Goal: Task Accomplishment & Management: Manage account settings

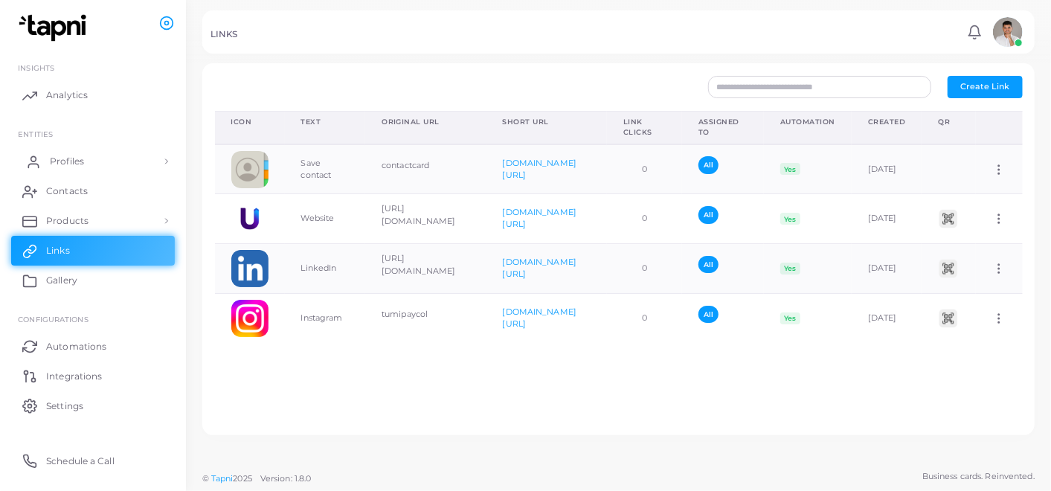
click at [65, 164] on span "Profiles" at bounding box center [67, 161] width 34 height 13
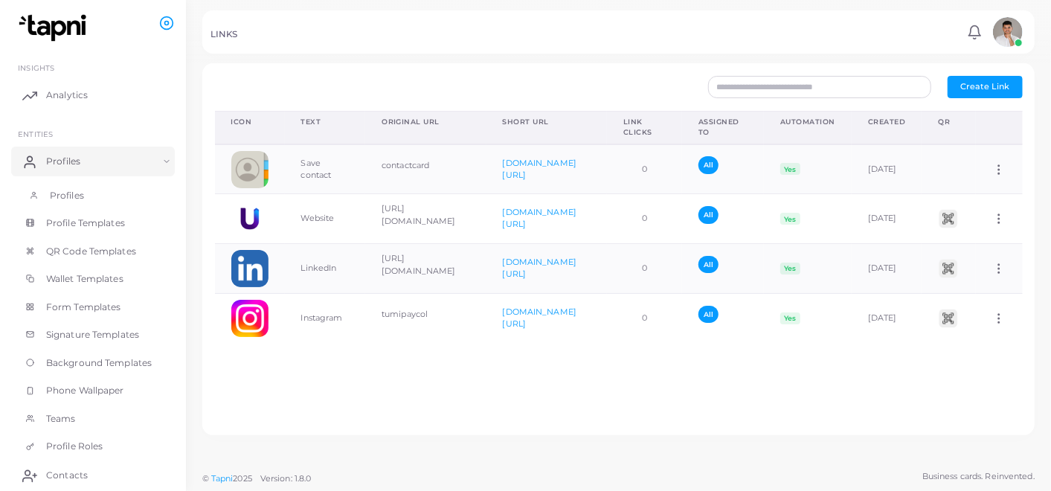
click at [66, 199] on span "Profiles" at bounding box center [67, 195] width 34 height 13
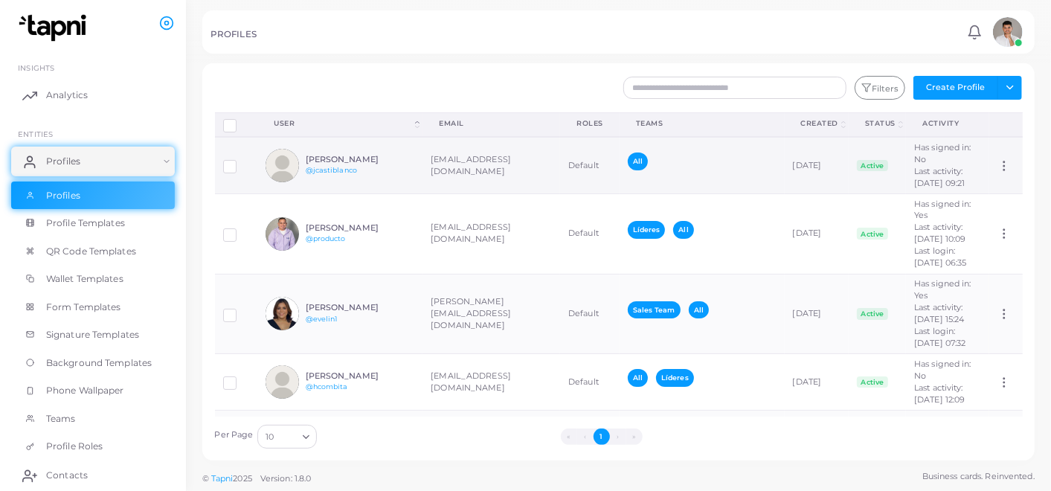
click at [710, 178] on div "All" at bounding box center [702, 164] width 149 height 25
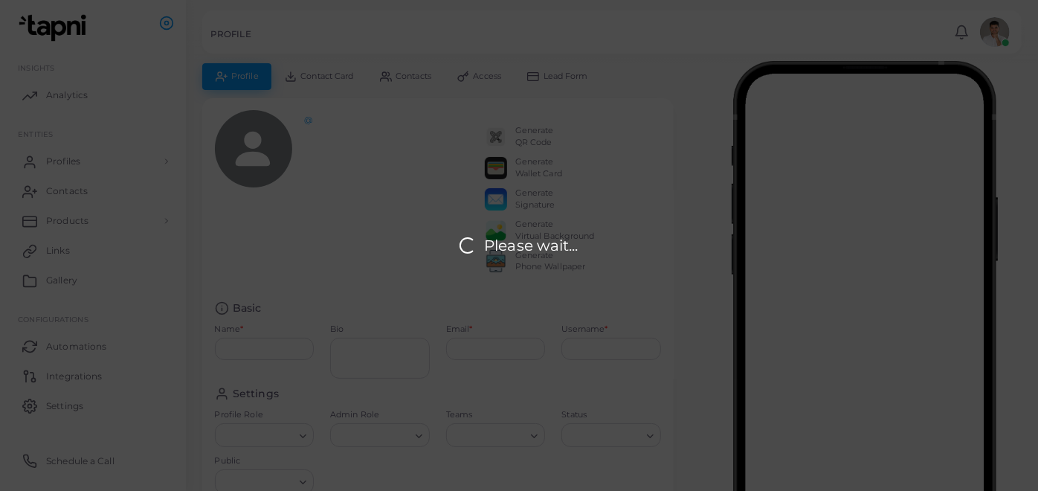
type input "**********"
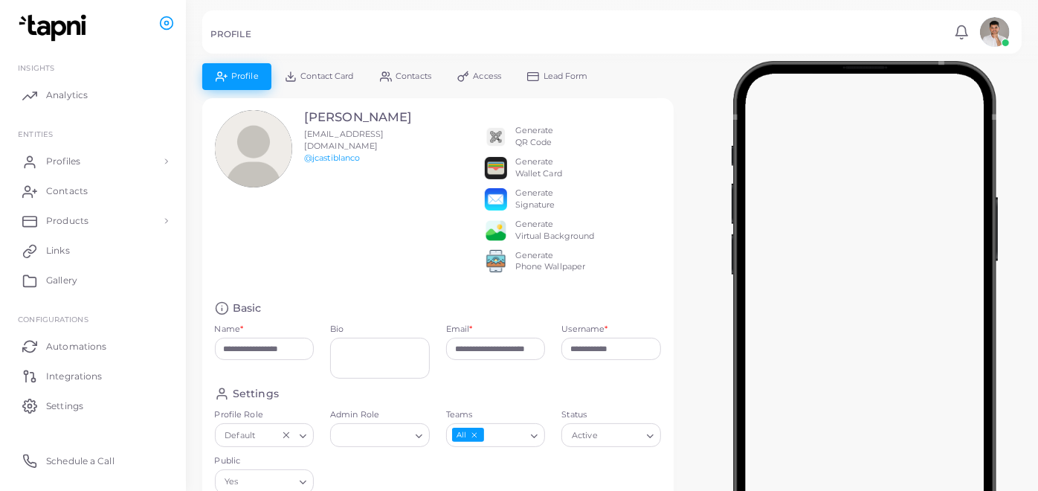
click at [478, 79] on span "Access" at bounding box center [488, 76] width 28 height 8
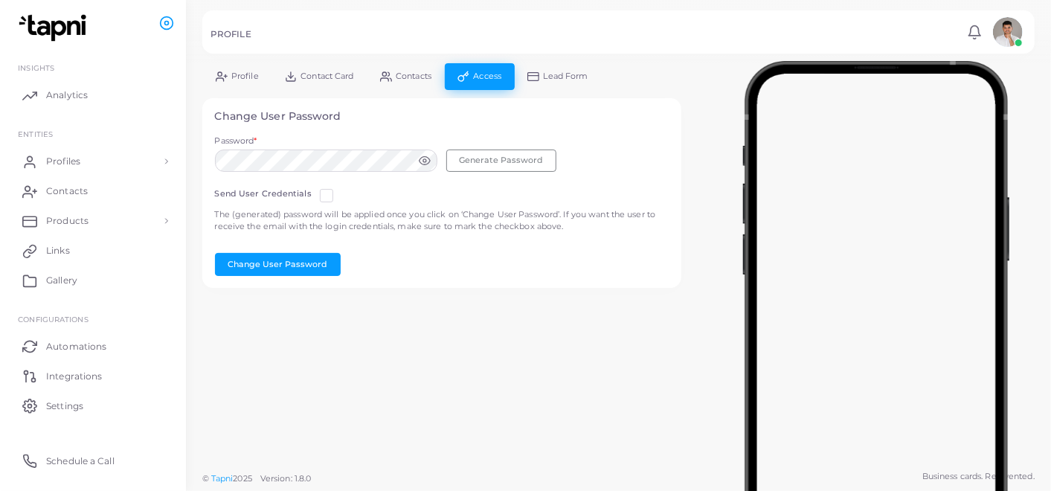
click at [419, 159] on icon at bounding box center [424, 160] width 11 height 8
click at [338, 190] on label at bounding box center [338, 190] width 0 height 0
click at [306, 257] on button "Change User Password" at bounding box center [278, 264] width 126 height 22
click at [391, 78] on icon at bounding box center [386, 77] width 12 height 12
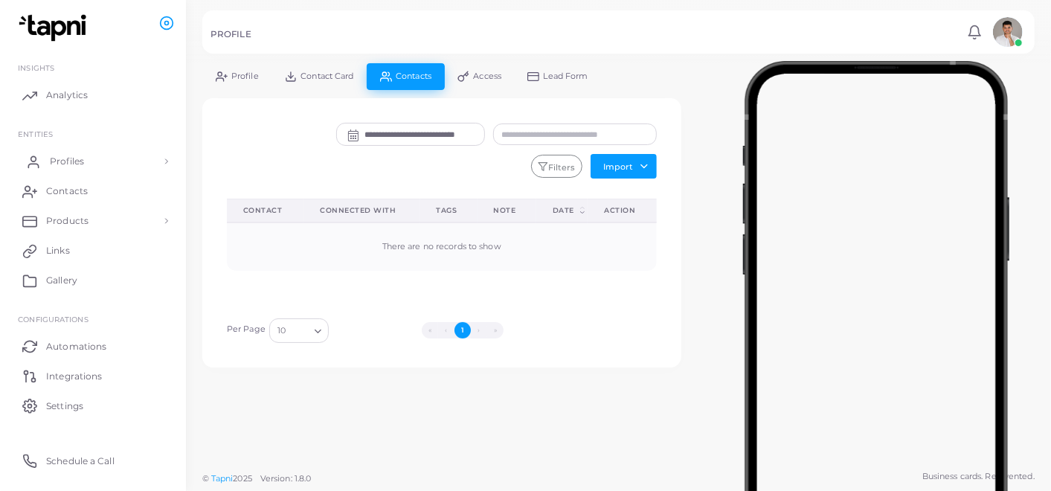
click at [87, 165] on link "Profiles" at bounding box center [93, 162] width 164 height 30
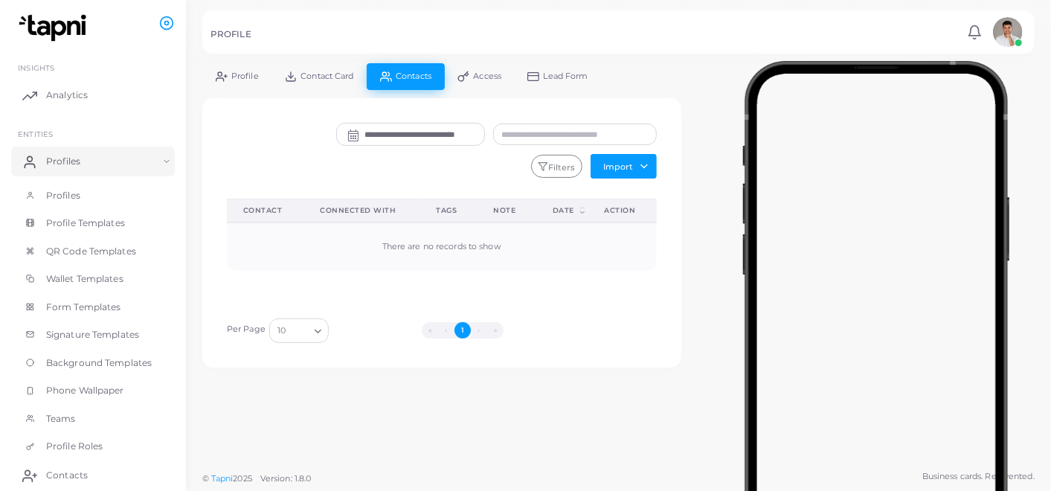
click at [249, 74] on span "Profile" at bounding box center [245, 76] width 28 height 8
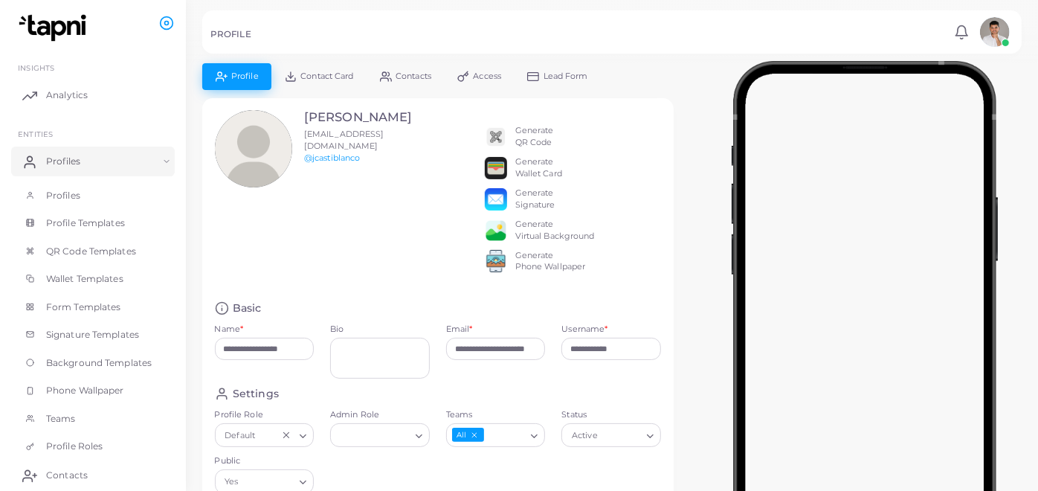
click at [333, 72] on span "Contact Card" at bounding box center [327, 76] width 53 height 8
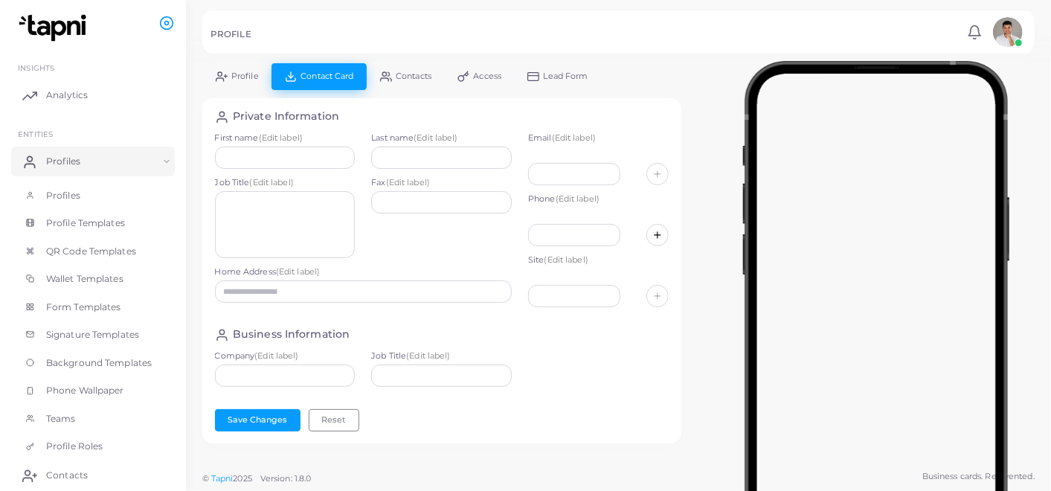
click at [417, 72] on span "Contacts" at bounding box center [414, 76] width 36 height 8
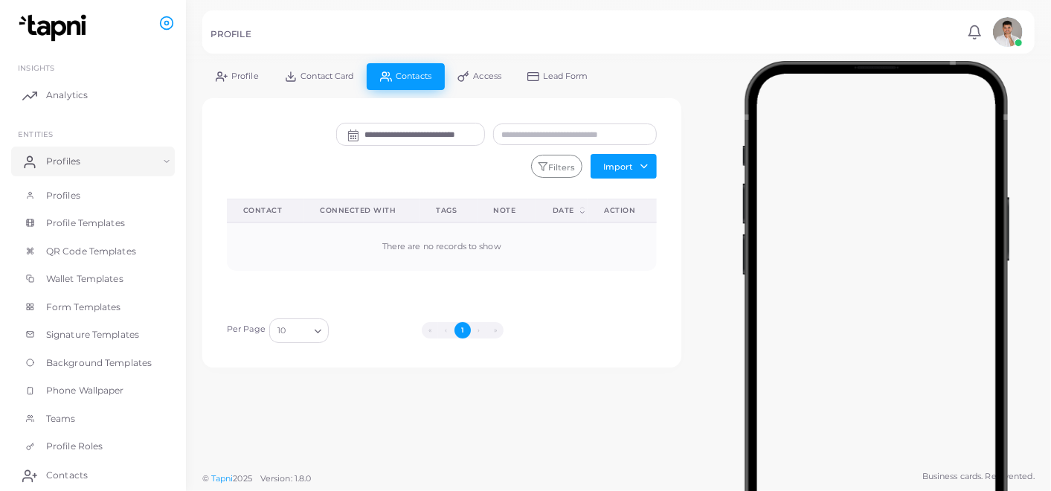
click at [459, 72] on icon at bounding box center [463, 77] width 12 height 12
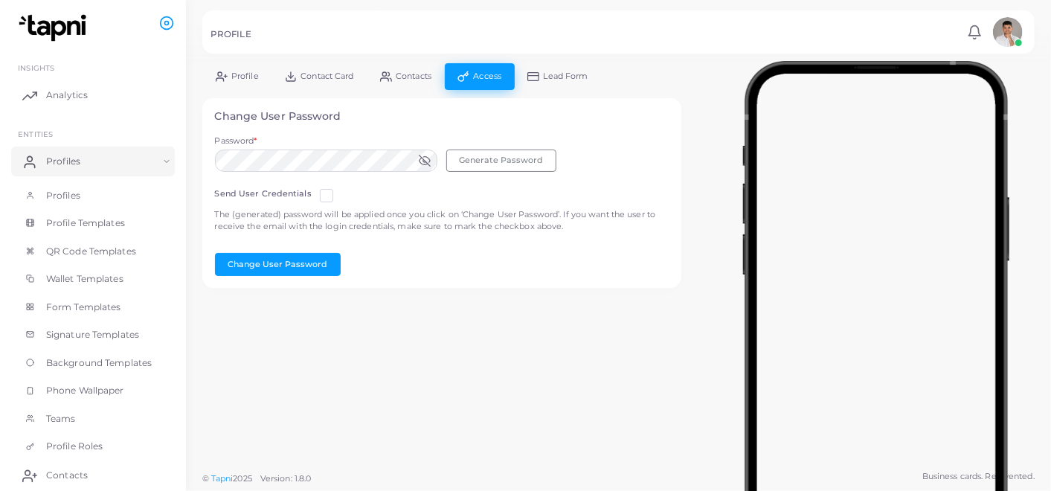
click at [549, 78] on span "Lead Form" at bounding box center [566, 76] width 45 height 8
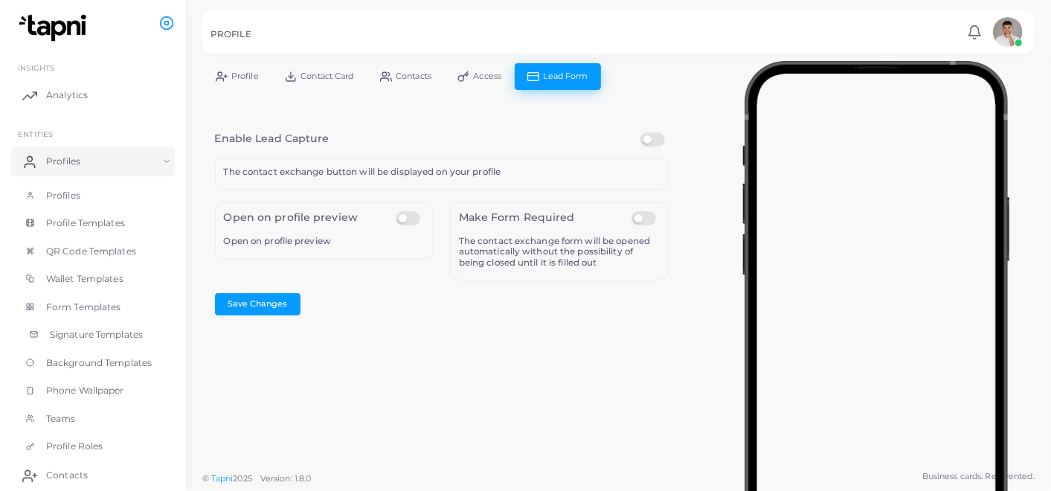
click at [89, 333] on span "Signature Templates" at bounding box center [96, 334] width 93 height 13
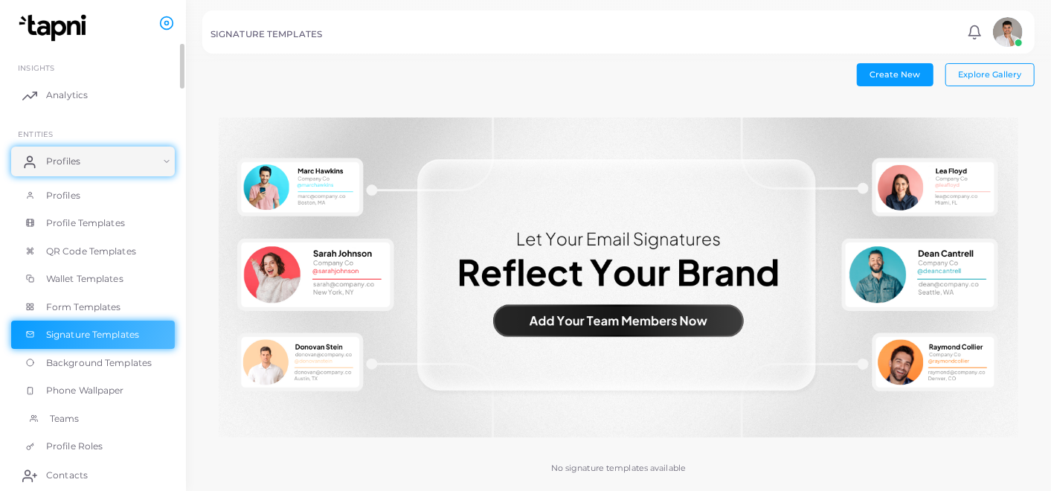
click at [65, 422] on span "Teams" at bounding box center [65, 418] width 30 height 13
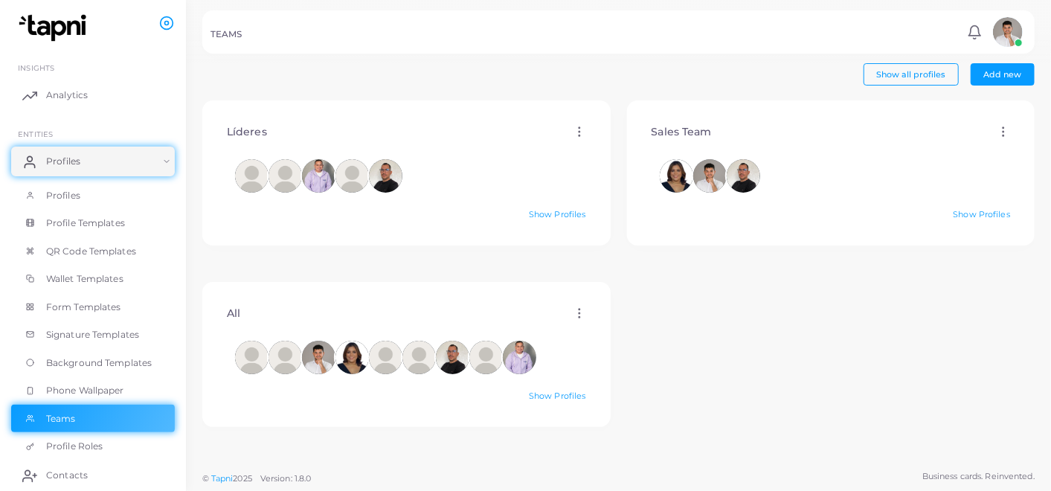
click at [997, 136] on icon at bounding box center [1003, 131] width 13 height 13
click at [982, 149] on span "Edit" at bounding box center [990, 155] width 16 height 12
type input "**********"
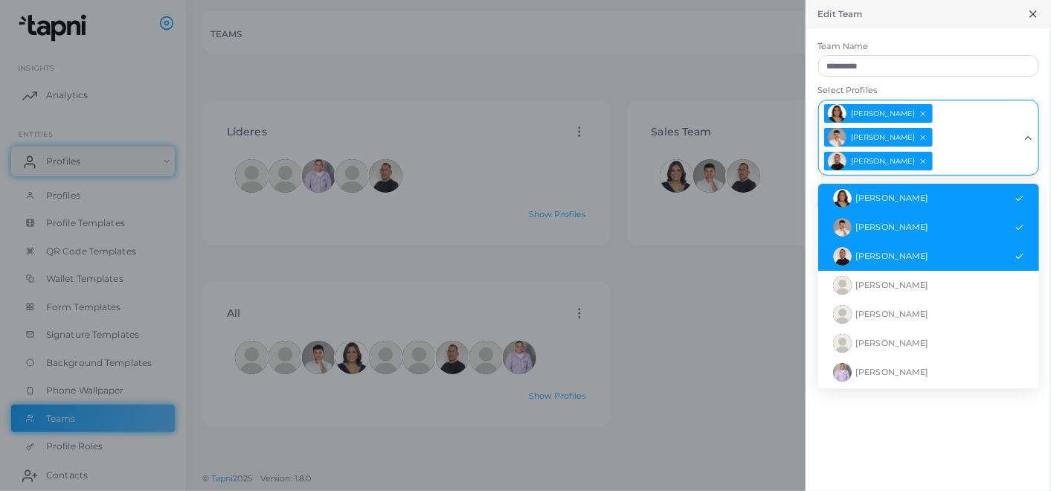
click at [963, 167] on input "Select Profiles" at bounding box center [976, 161] width 84 height 21
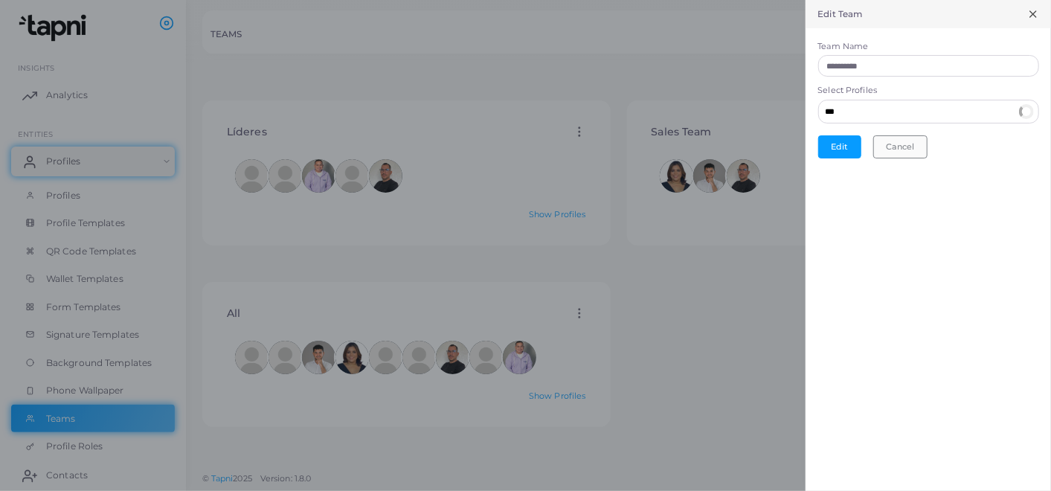
type input "**"
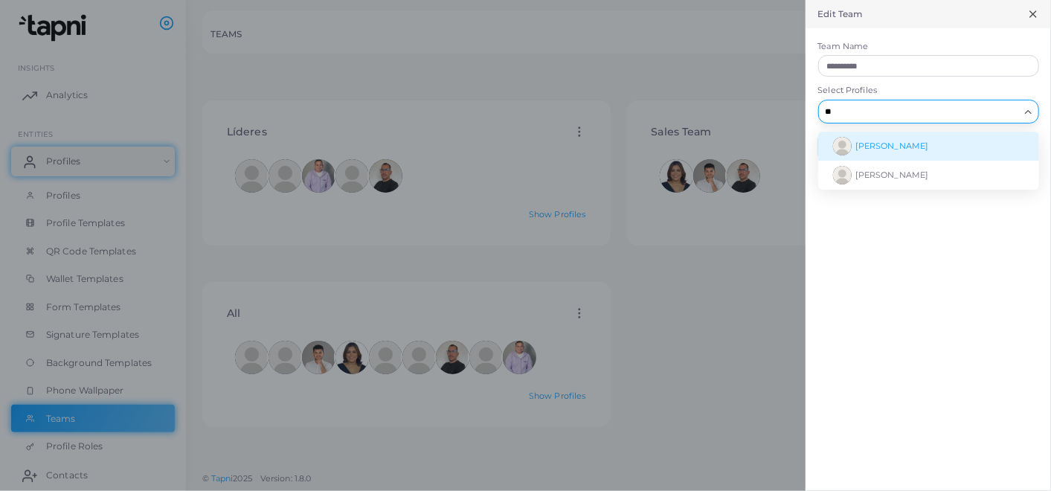
click at [884, 147] on span "[PERSON_NAME]" at bounding box center [891, 146] width 73 height 10
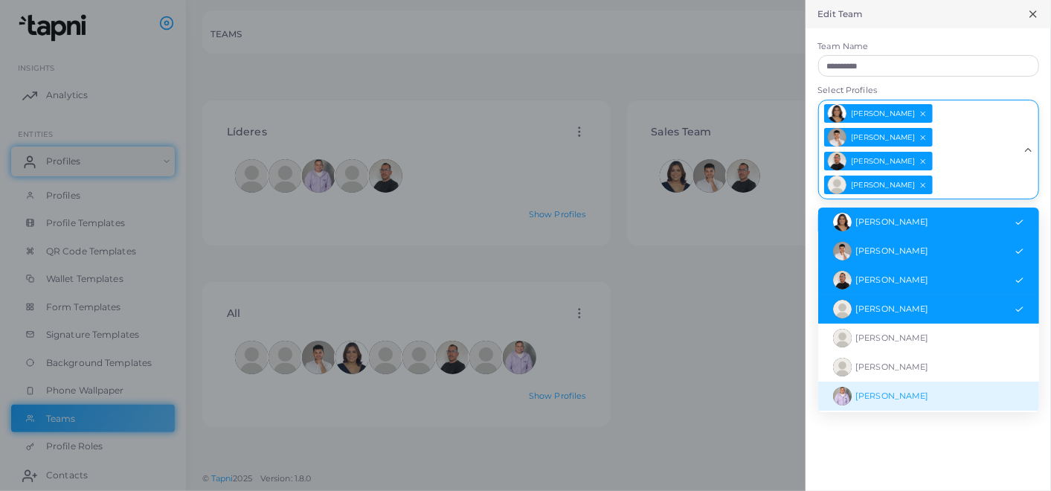
click at [941, 422] on div "**********" at bounding box center [928, 245] width 245 height 491
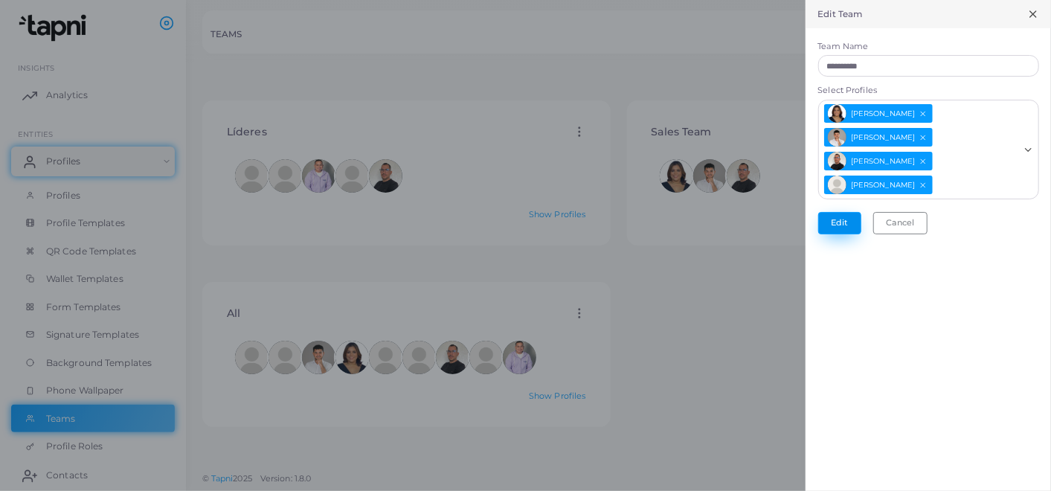
click at [849, 225] on button "Edit" at bounding box center [839, 223] width 43 height 22
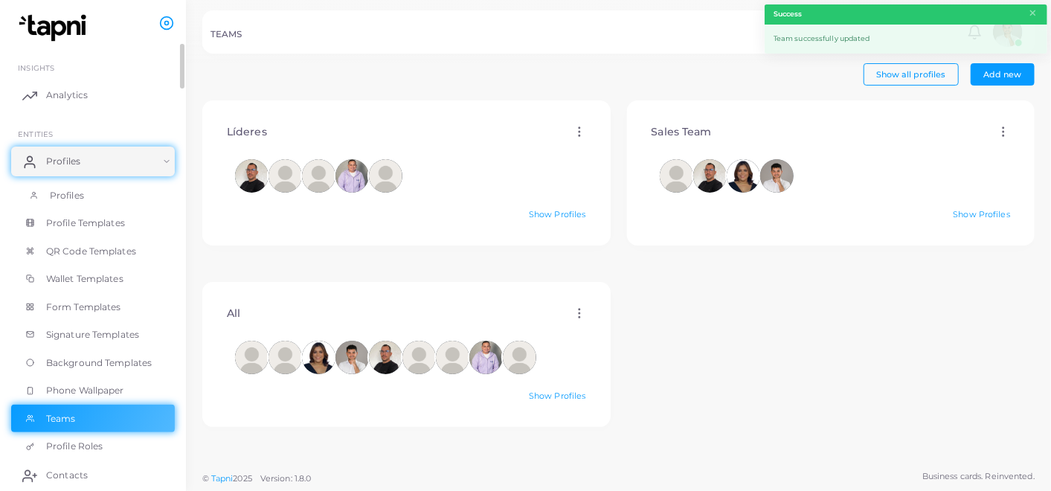
click at [70, 205] on link "Profiles" at bounding box center [93, 195] width 164 height 28
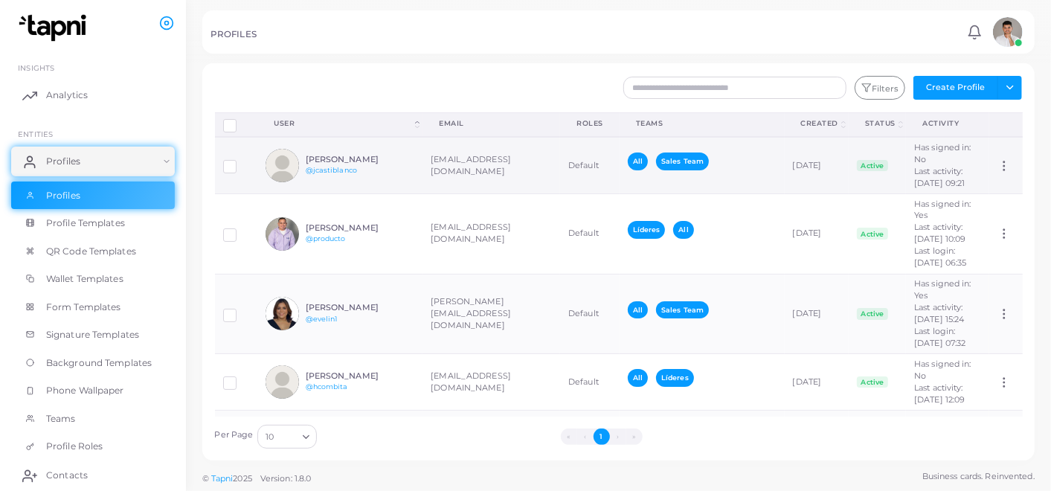
click at [997, 173] on icon at bounding box center [1003, 165] width 13 height 13
click at [725, 150] on td "All Sales Team" at bounding box center [702, 165] width 165 height 57
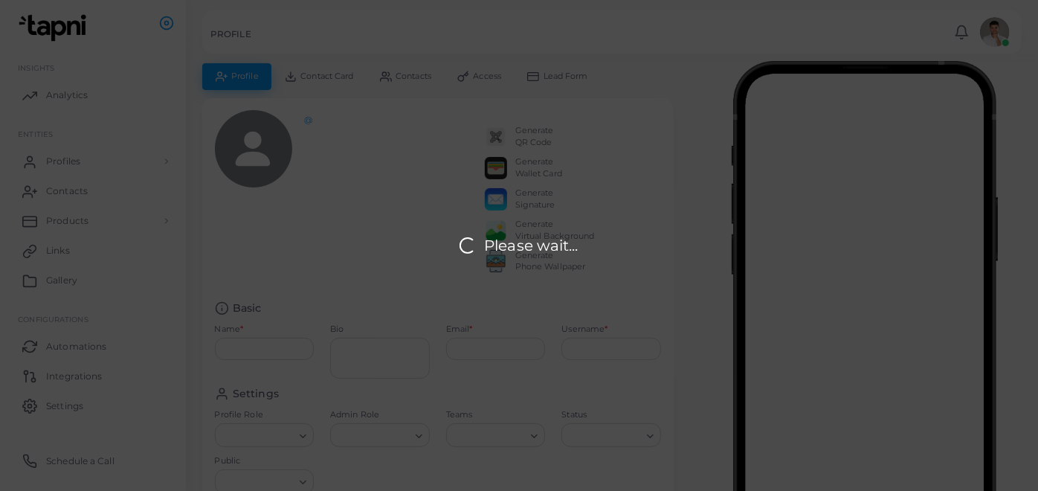
type input "**********"
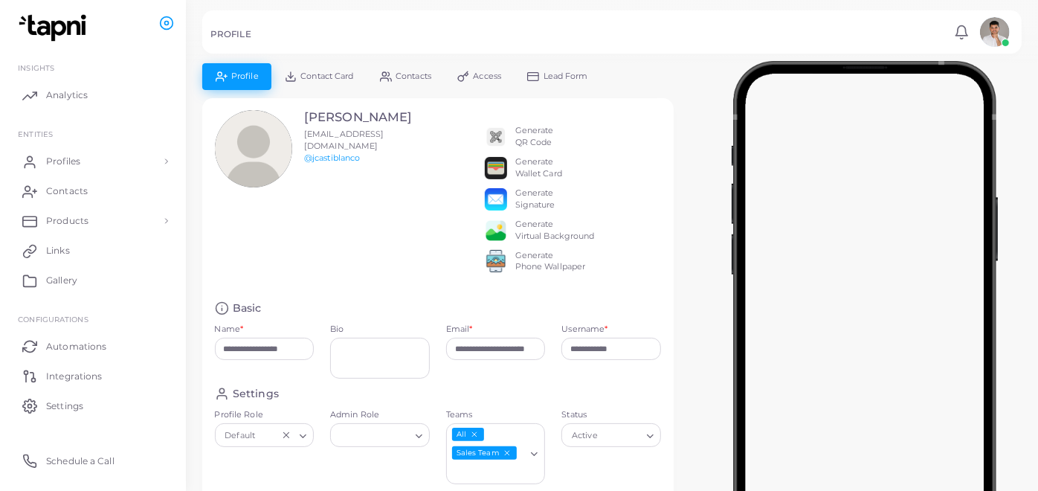
click at [309, 69] on link "Contact Card" at bounding box center [318, 76] width 95 height 26
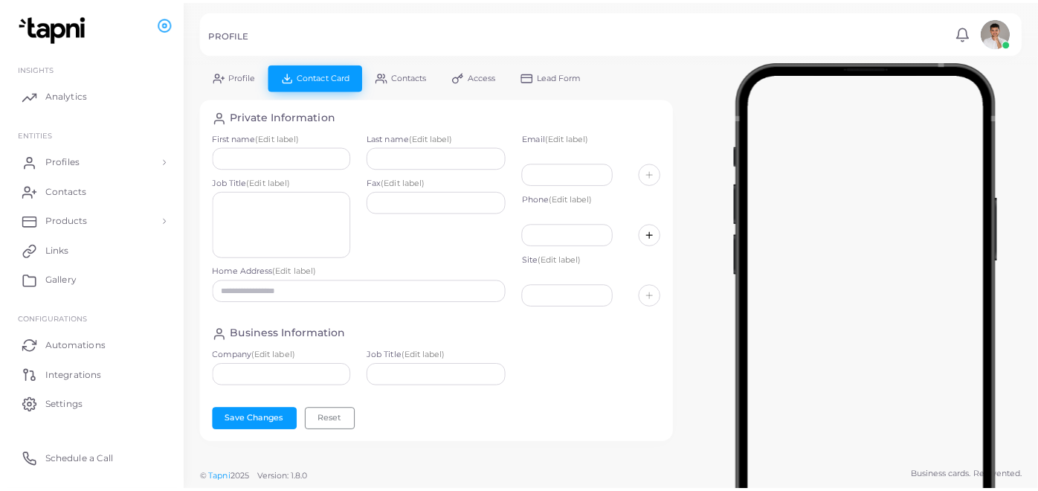
scroll to position [376, 0]
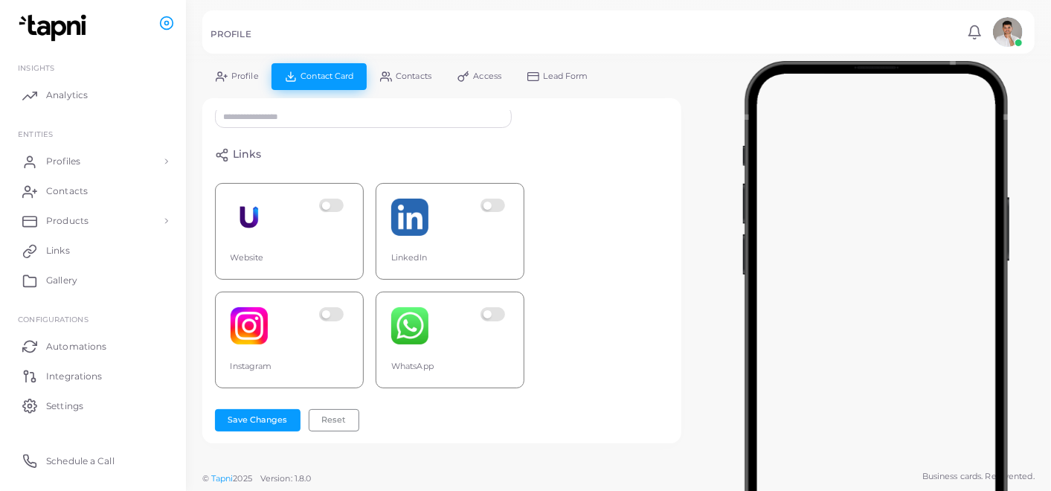
click at [396, 101] on div "Private Information First name (Edit label) Last name (Edit label) Job Title (E…" at bounding box center [441, 271] width 479 height 346
click at [397, 90] on div "**********" at bounding box center [441, 253] width 479 height 380
click at [547, 74] on span "Lead Form" at bounding box center [566, 76] width 45 height 8
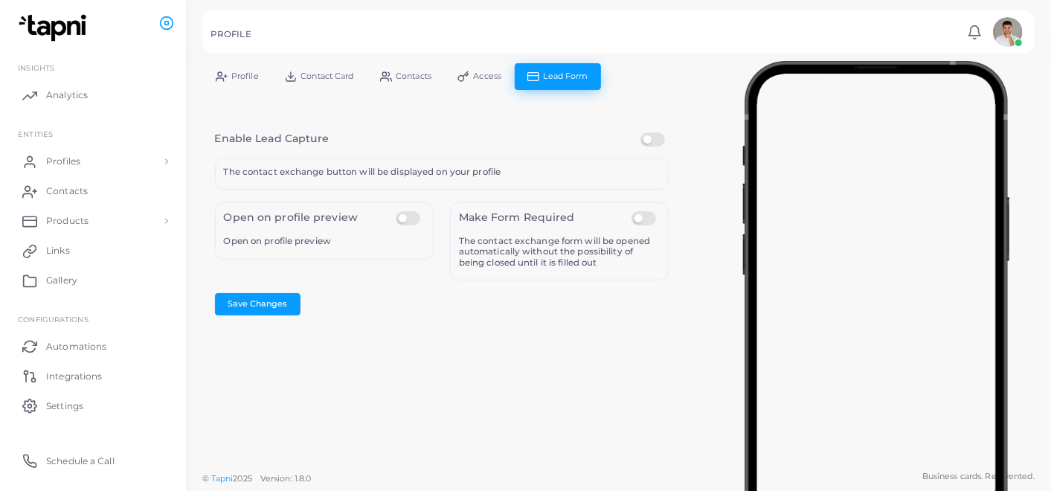
click at [234, 75] on span "Profile" at bounding box center [245, 76] width 28 height 8
click at [72, 160] on span "Profiles" at bounding box center [67, 161] width 34 height 13
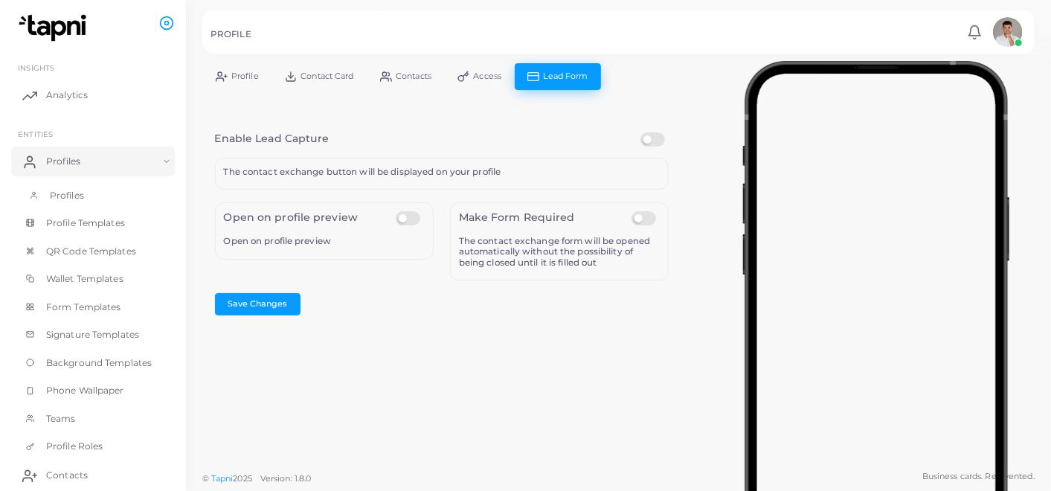
click at [84, 192] on link "Profiles" at bounding box center [93, 195] width 164 height 28
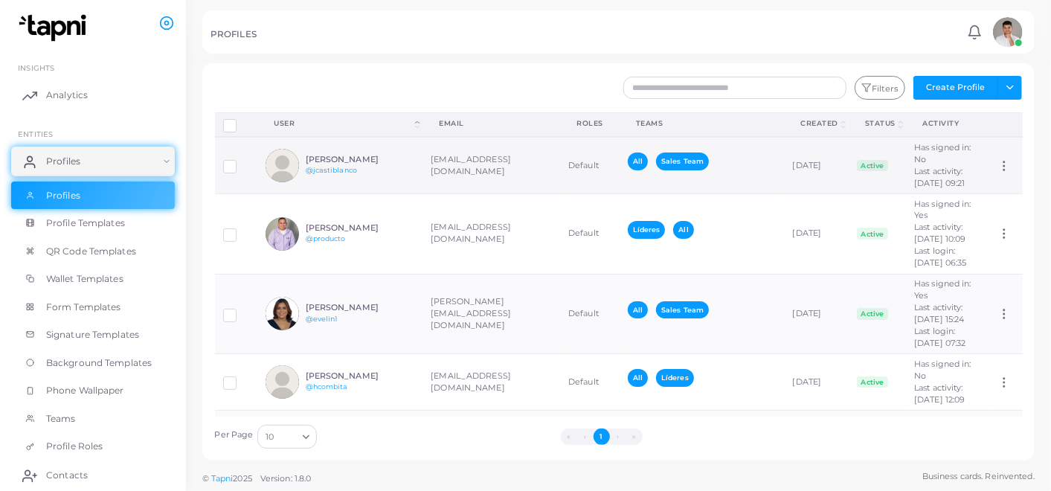
click at [1004, 163] on circle at bounding box center [1004, 161] width 1 height 1
click at [1012, 192] on span "Assign Product" at bounding box center [988, 190] width 62 height 12
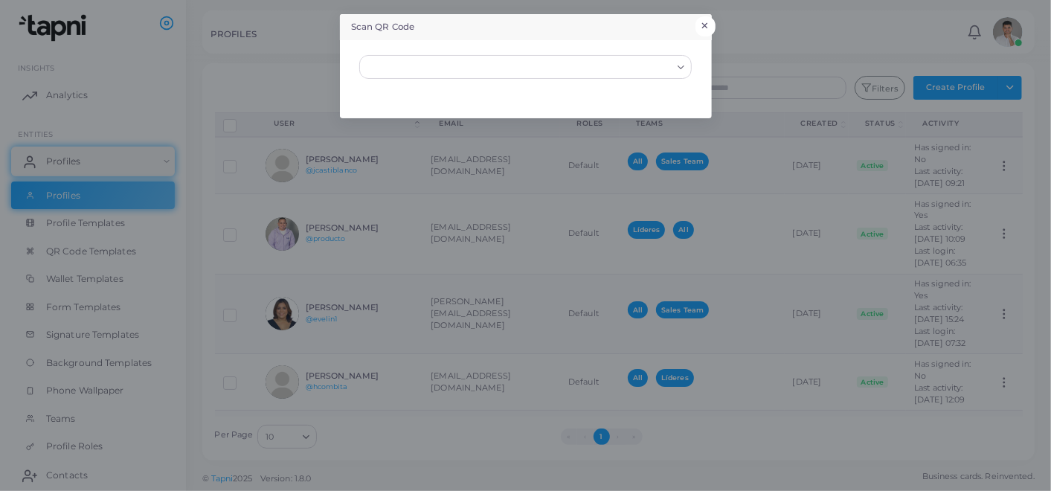
click at [714, 25] on button "×" at bounding box center [705, 25] width 20 height 19
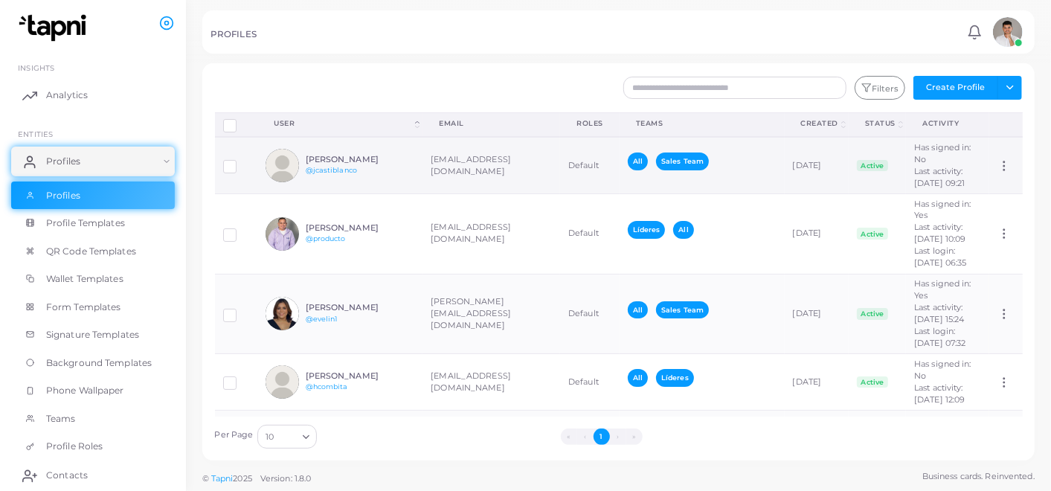
click at [807, 179] on td "[DATE]" at bounding box center [817, 165] width 65 height 57
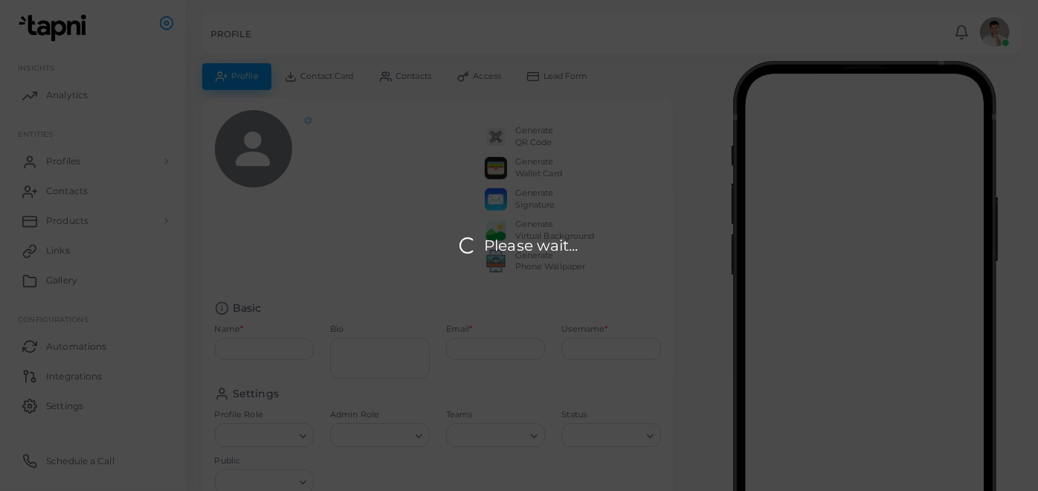
type input "**********"
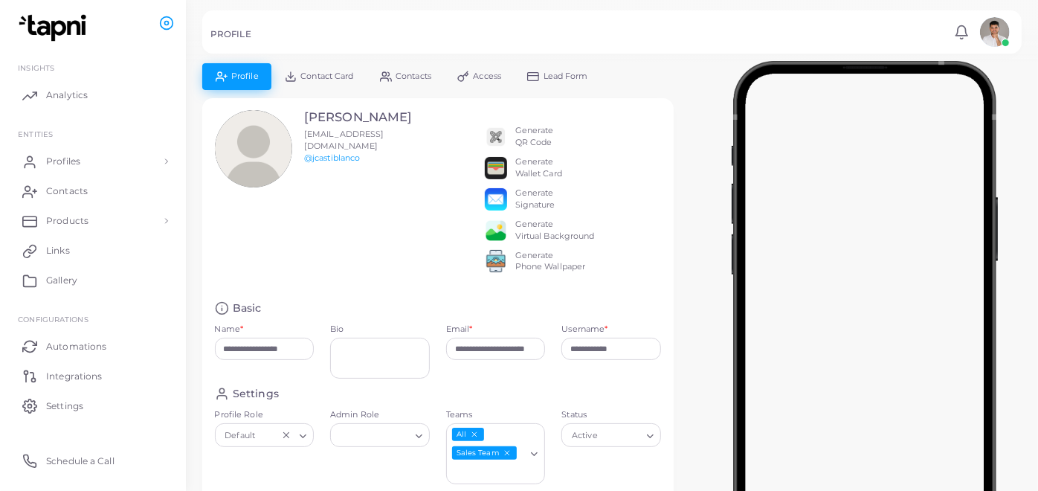
click at [482, 68] on link "Access" at bounding box center [480, 76] width 70 height 26
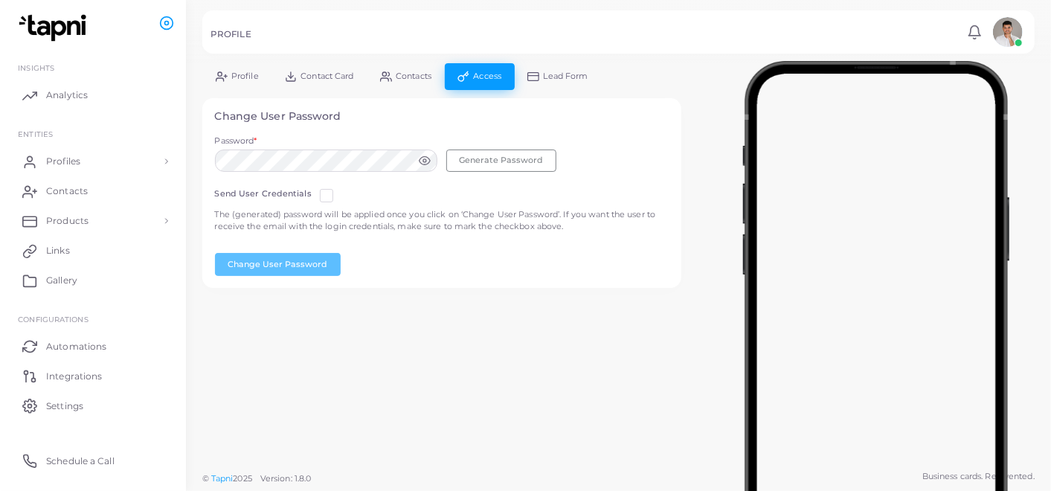
click at [421, 161] on icon at bounding box center [425, 161] width 12 height 12
click at [422, 161] on icon at bounding box center [424, 160] width 11 height 8
click at [245, 64] on link "Profile" at bounding box center [236, 76] width 69 height 26
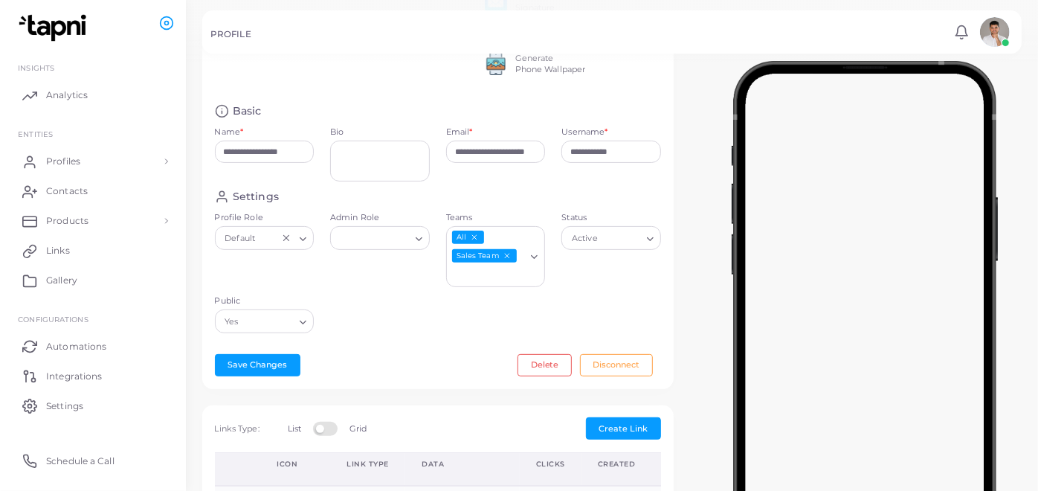
scroll to position [198, 0]
click at [420, 244] on icon "Search for option" at bounding box center [419, 238] width 11 height 11
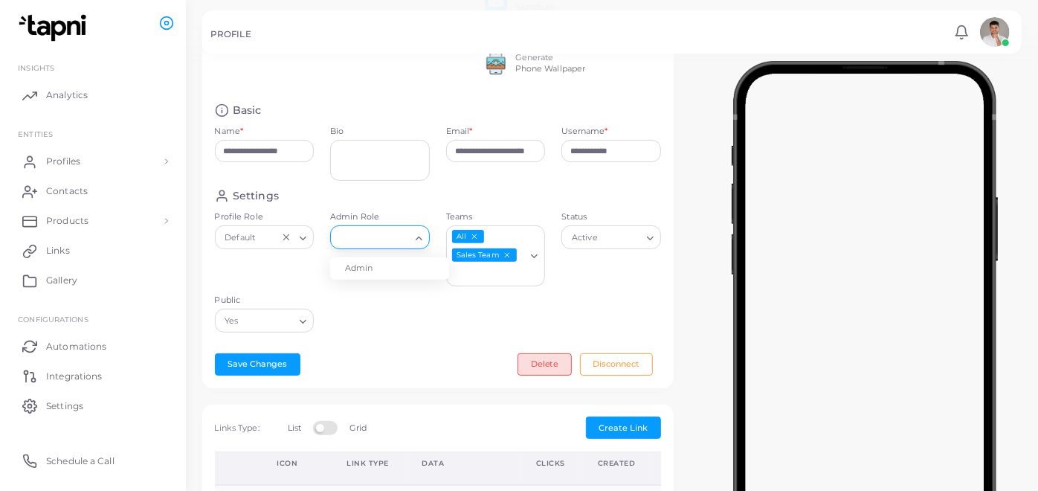
click at [554, 373] on button "Delete" at bounding box center [545, 364] width 54 height 22
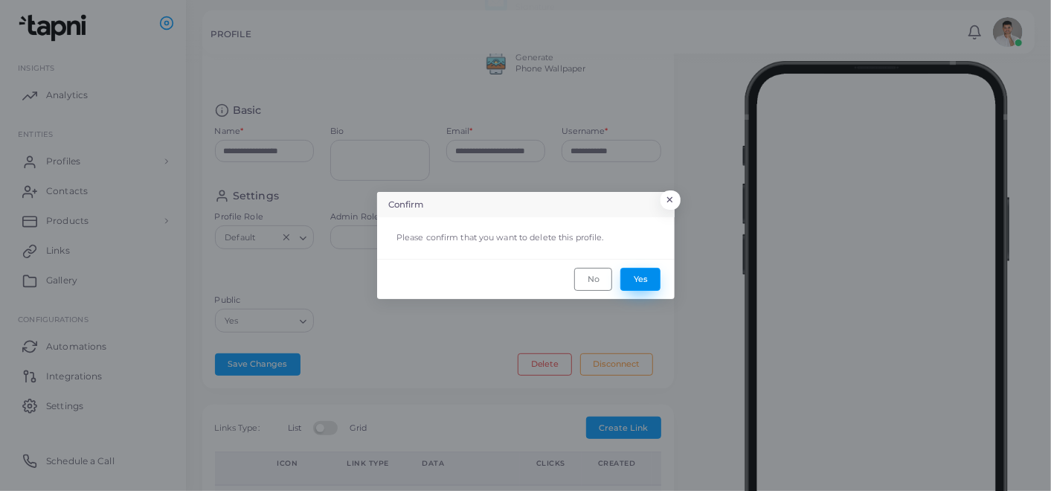
click at [639, 277] on button "Yes" at bounding box center [640, 279] width 40 height 22
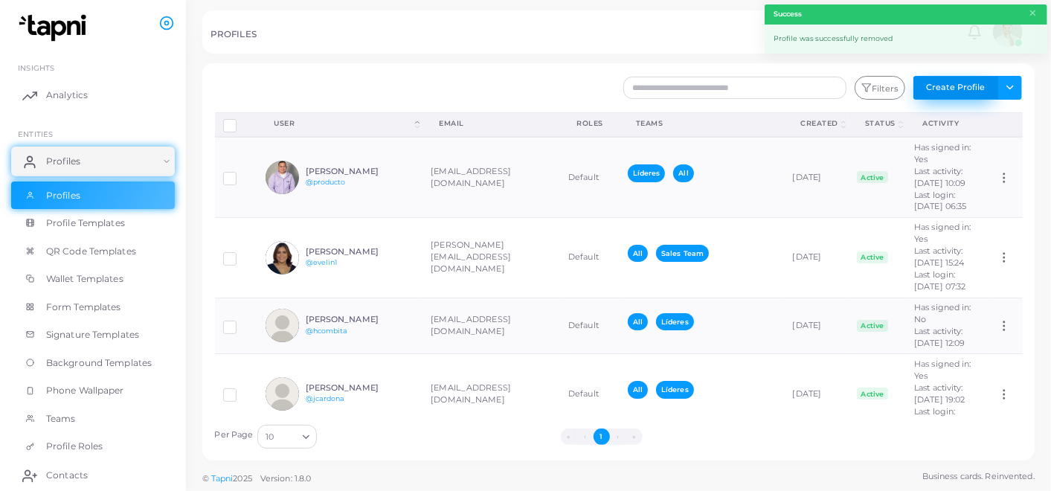
click at [966, 85] on button "Create Profile" at bounding box center [955, 88] width 85 height 24
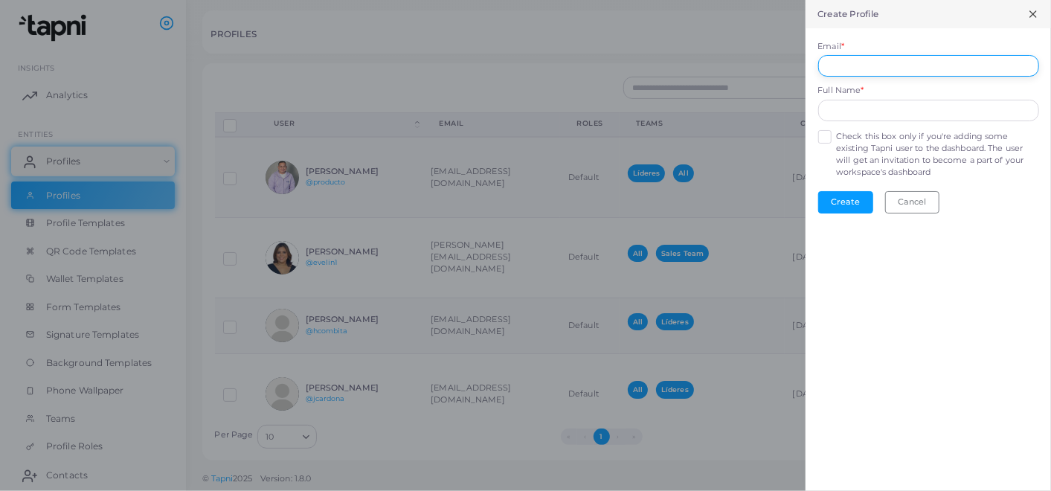
click at [928, 72] on input "Email *" at bounding box center [928, 66] width 221 height 22
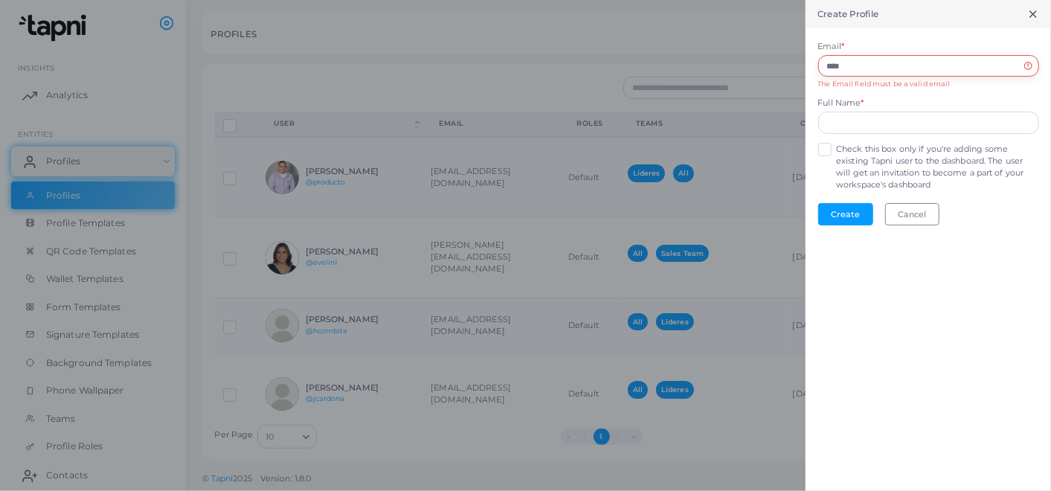
type input "**********"
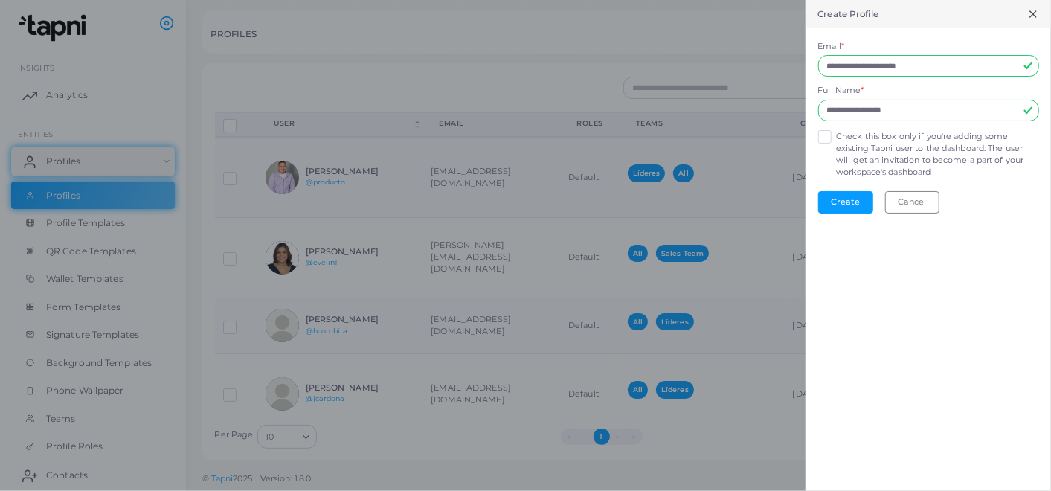
click at [836, 143] on label "Check this box only if you're adding some existing Tapni user to the dashboard.…" at bounding box center [937, 155] width 202 height 48
click at [832, 191] on button "Create" at bounding box center [845, 202] width 55 height 22
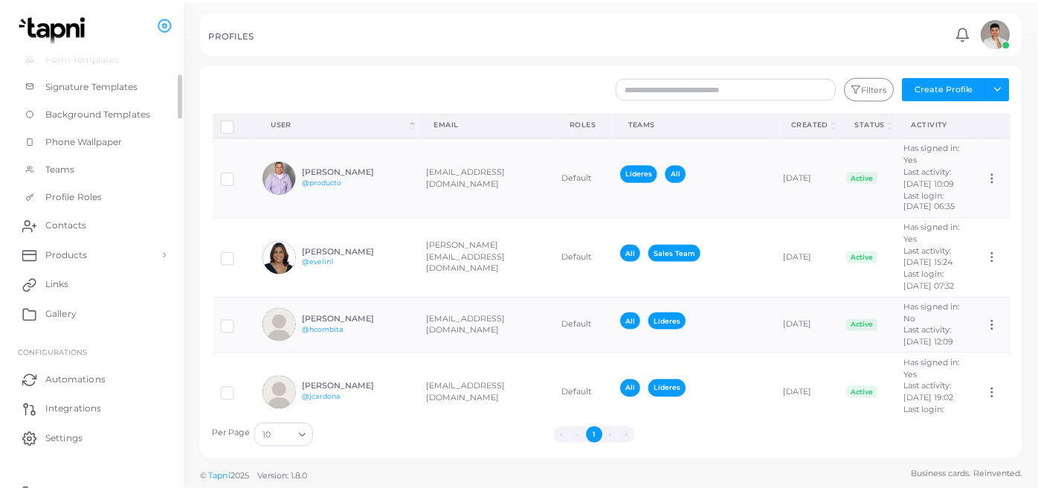
scroll to position [267, 0]
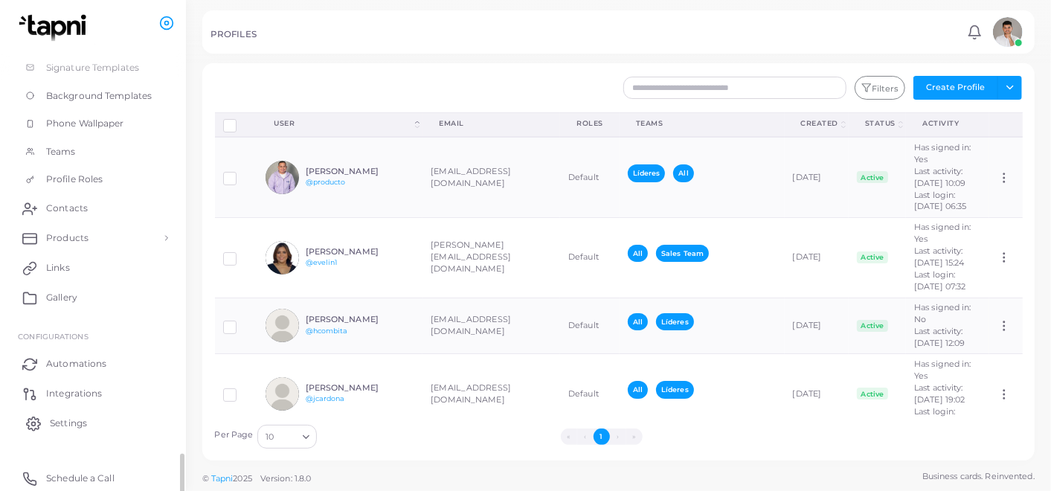
click at [74, 418] on span "Settings" at bounding box center [68, 423] width 37 height 13
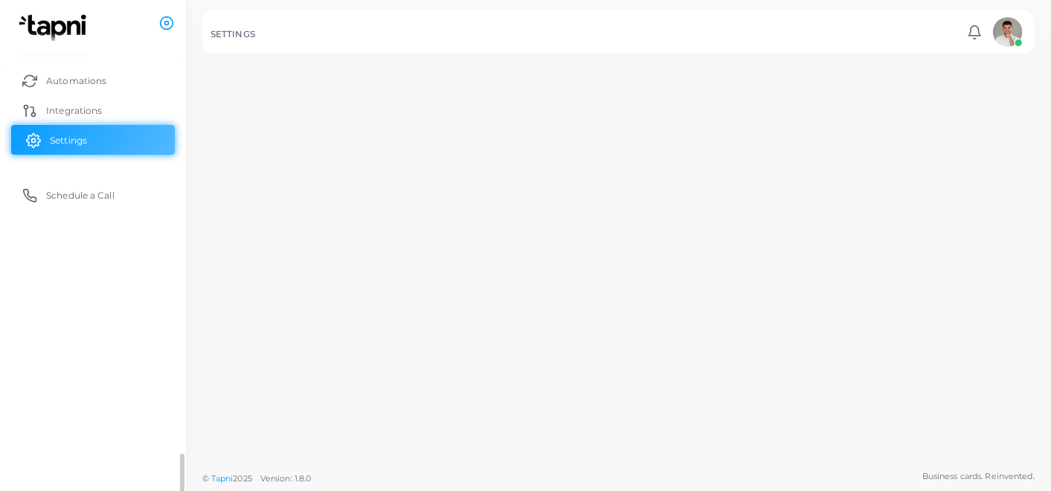
scroll to position [266, 0]
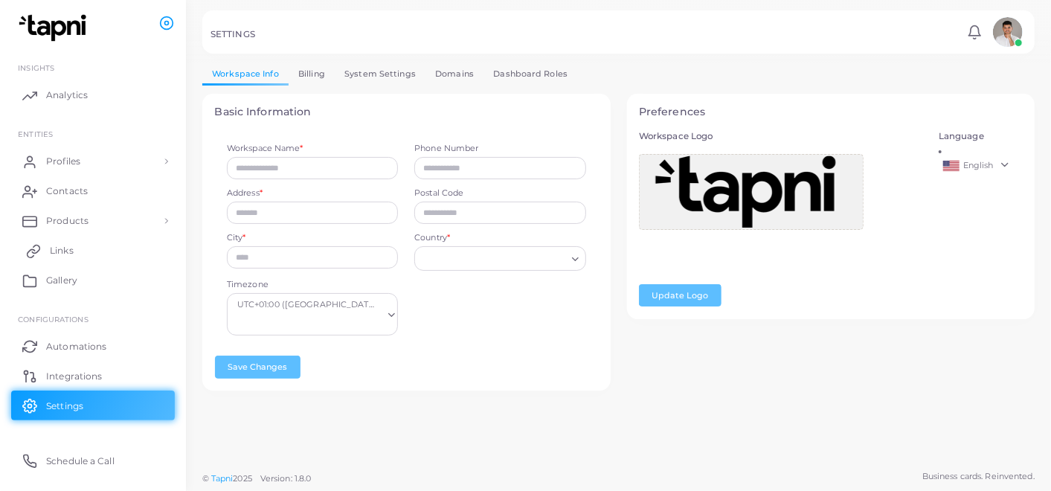
type input "*******"
click at [113, 249] on link "Links" at bounding box center [93, 251] width 164 height 30
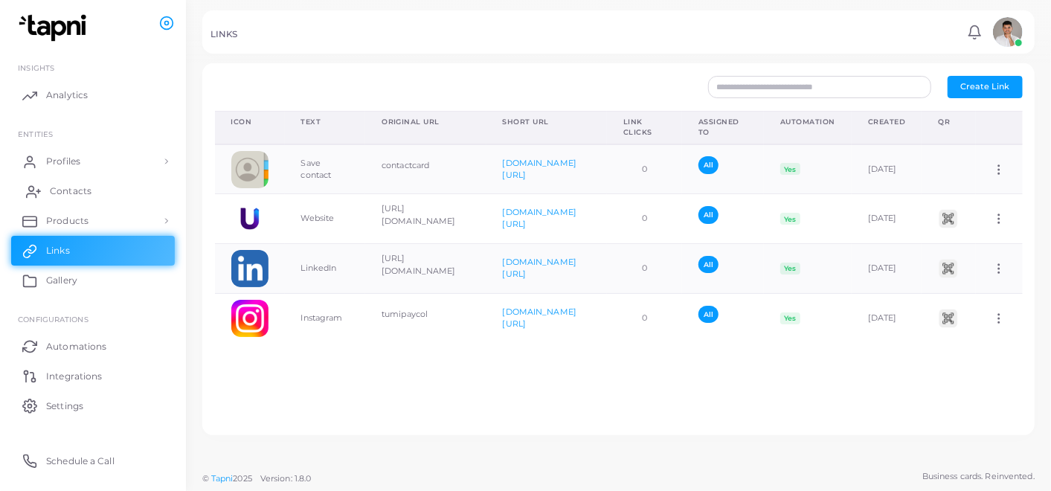
click at [79, 195] on span "Contacts" at bounding box center [71, 190] width 42 height 13
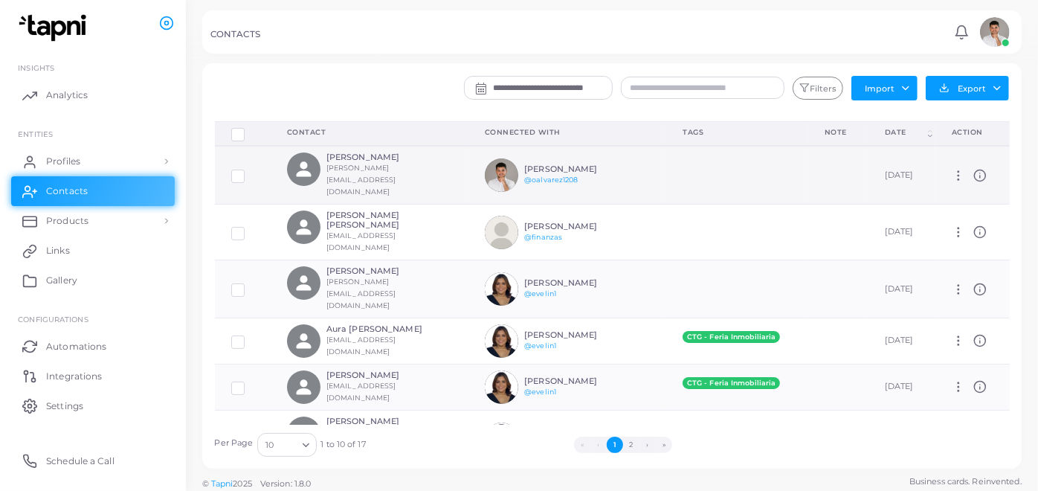
click at [376, 172] on small "julian_higuera@hotmail.com" at bounding box center [362, 180] width 70 height 32
click at [348, 162] on h6 "Julian Higuera" at bounding box center [381, 157] width 109 height 10
click at [977, 169] on icon at bounding box center [980, 175] width 13 height 13
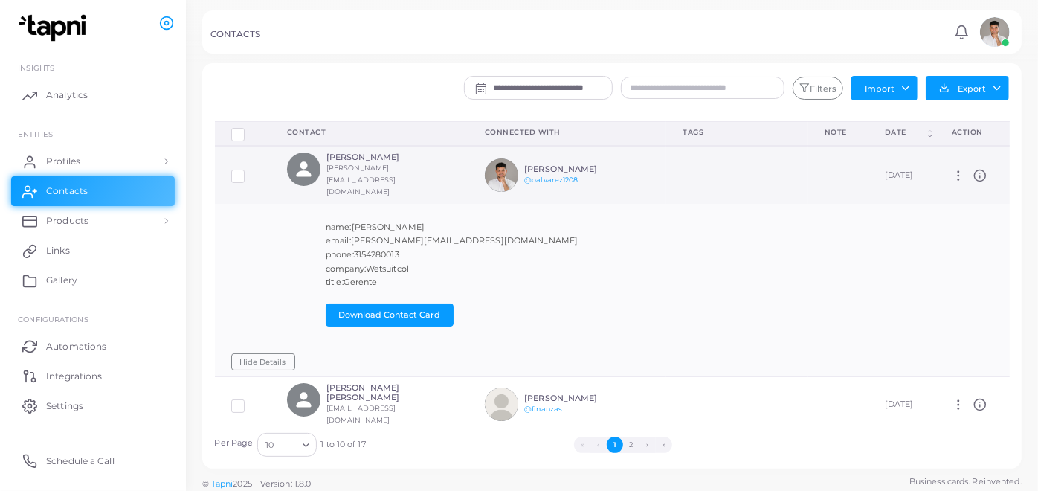
click at [680, 164] on td at bounding box center [737, 175] width 142 height 58
click at [72, 159] on span "Profiles" at bounding box center [67, 161] width 34 height 13
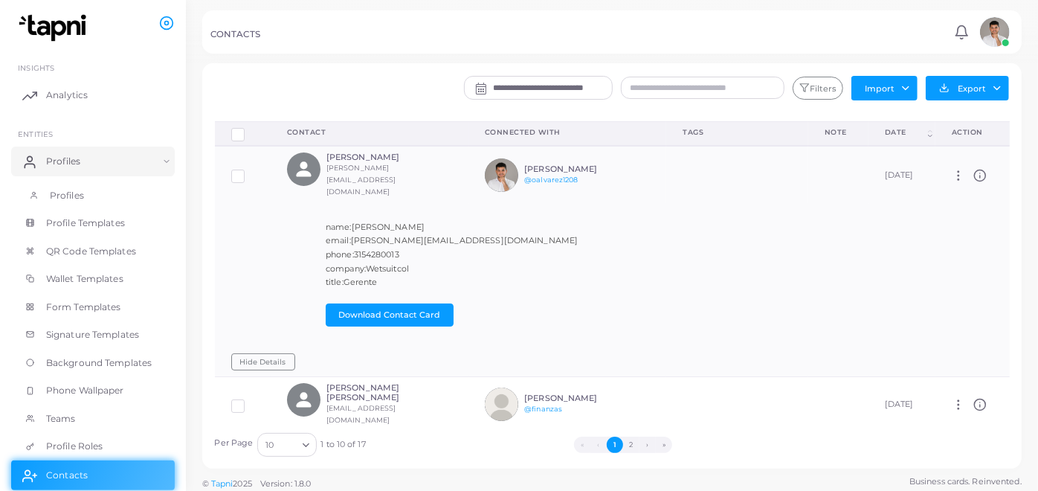
click at [62, 192] on span "Profiles" at bounding box center [67, 195] width 34 height 13
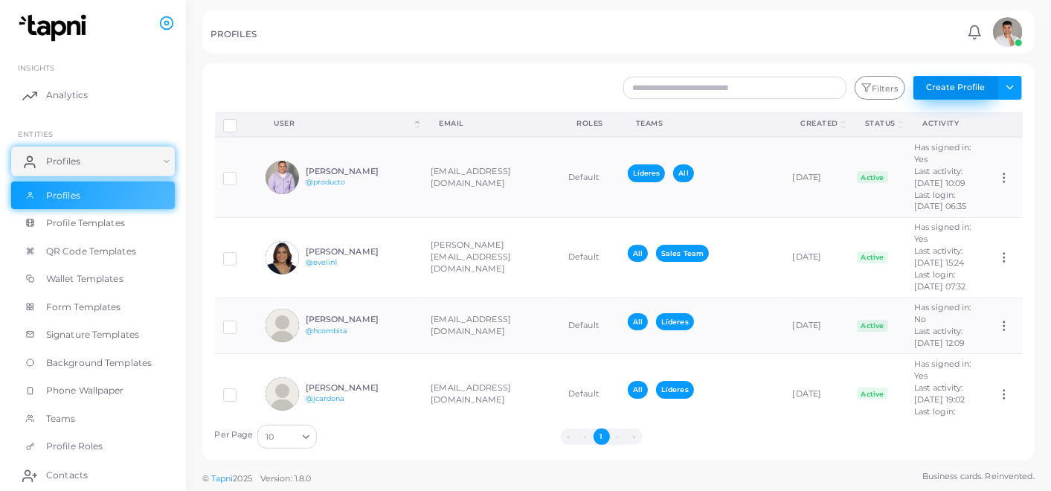
click at [989, 76] on button "Create Profile" at bounding box center [955, 88] width 85 height 24
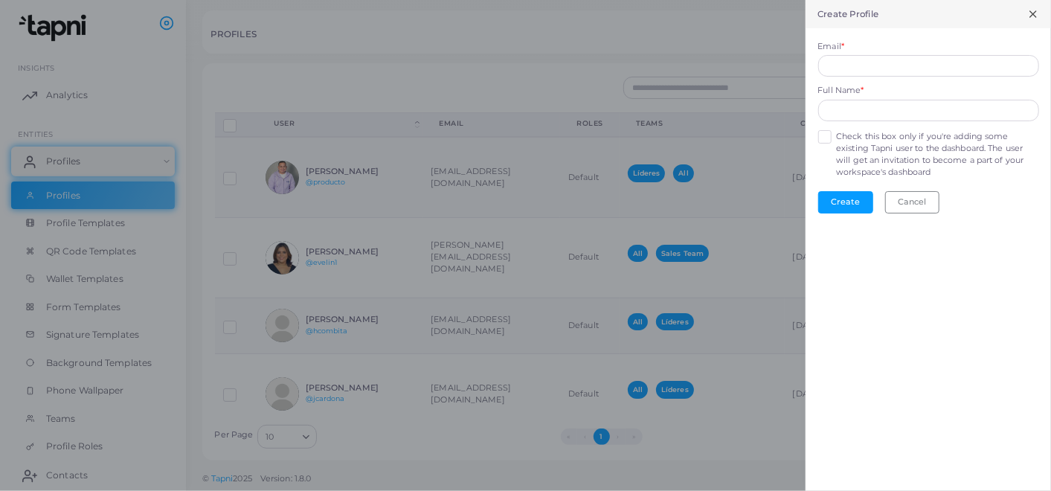
click at [873, 49] on div "Email *" at bounding box center [928, 59] width 221 height 36
click at [870, 61] on input "Email *" at bounding box center [928, 66] width 221 height 22
type input "**********"
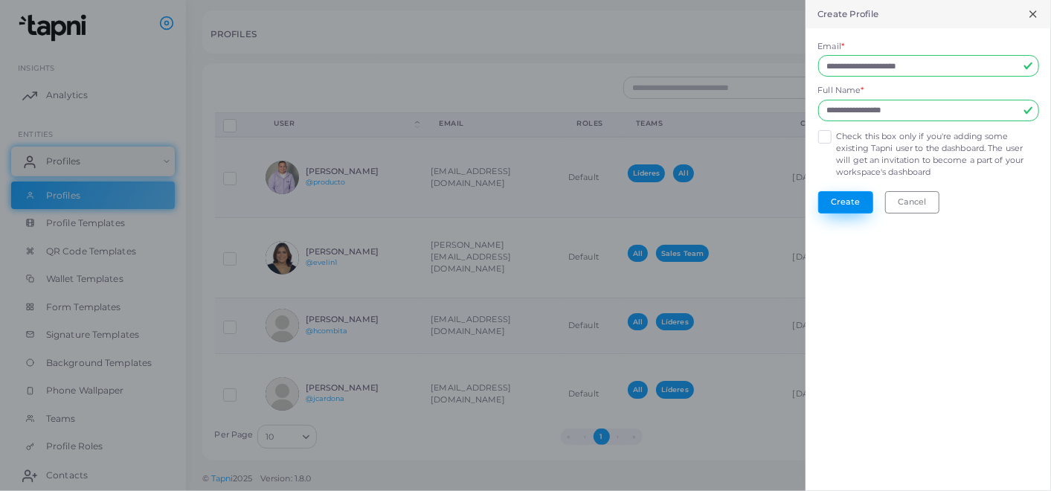
click at [856, 206] on button "Create" at bounding box center [845, 202] width 55 height 22
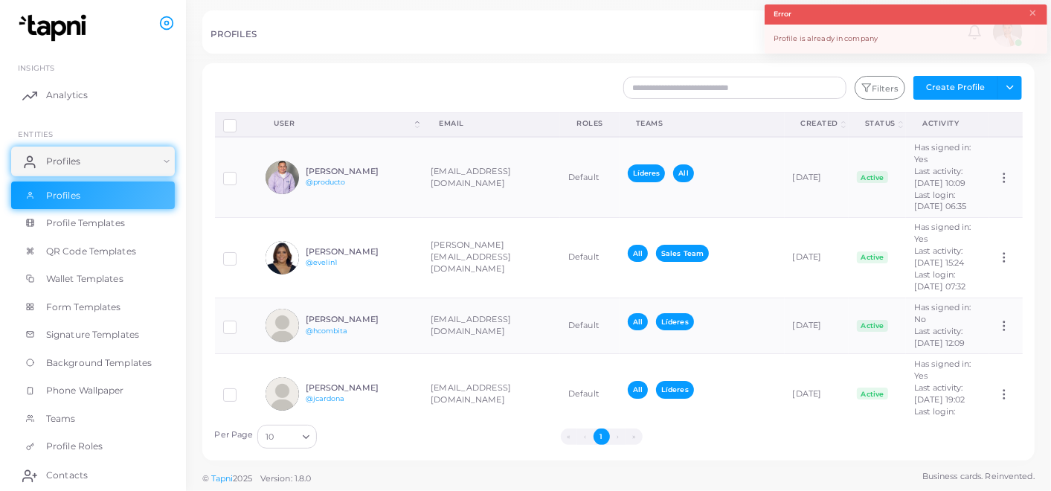
click at [846, 32] on div "Profile is already in company" at bounding box center [906, 39] width 283 height 29
click at [105, 155] on link "Profiles" at bounding box center [93, 162] width 164 height 30
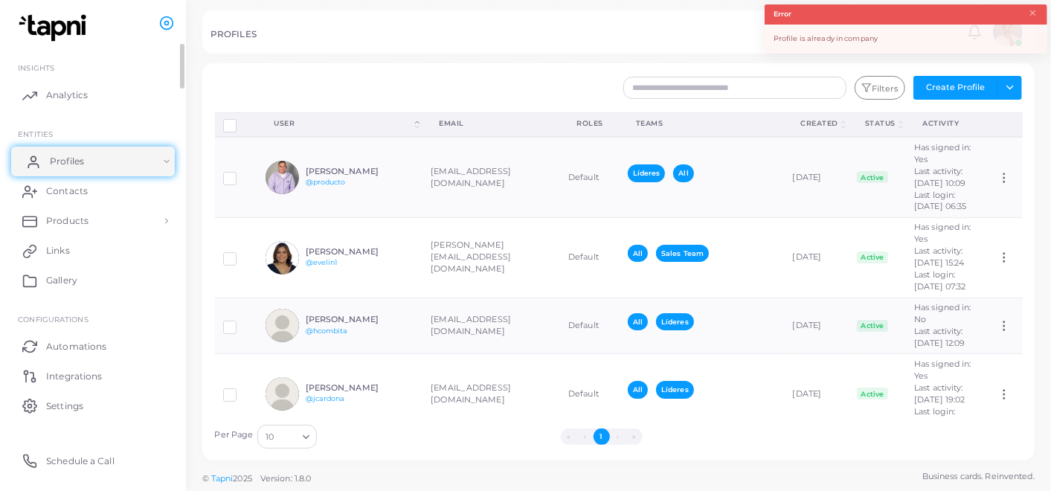
click at [105, 155] on link "Profiles" at bounding box center [93, 162] width 164 height 30
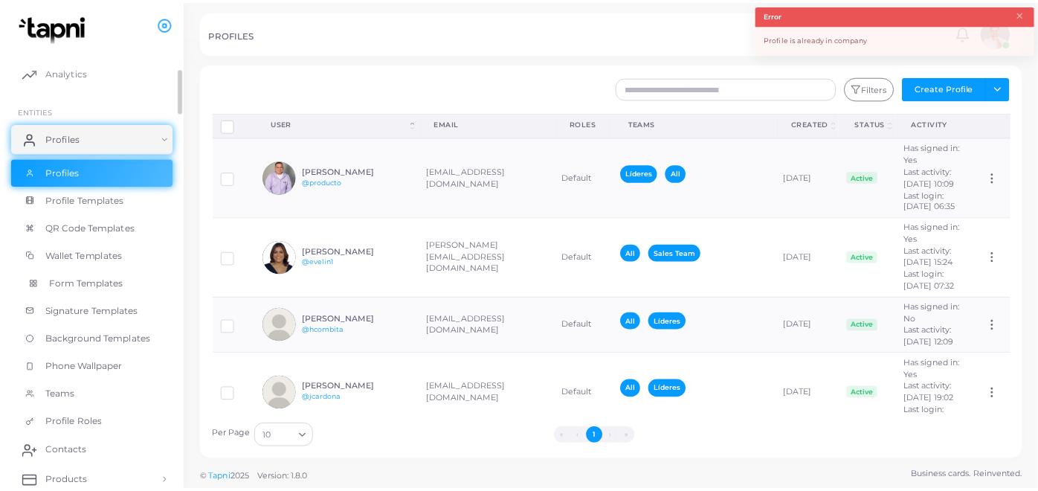
scroll to position [27, 0]
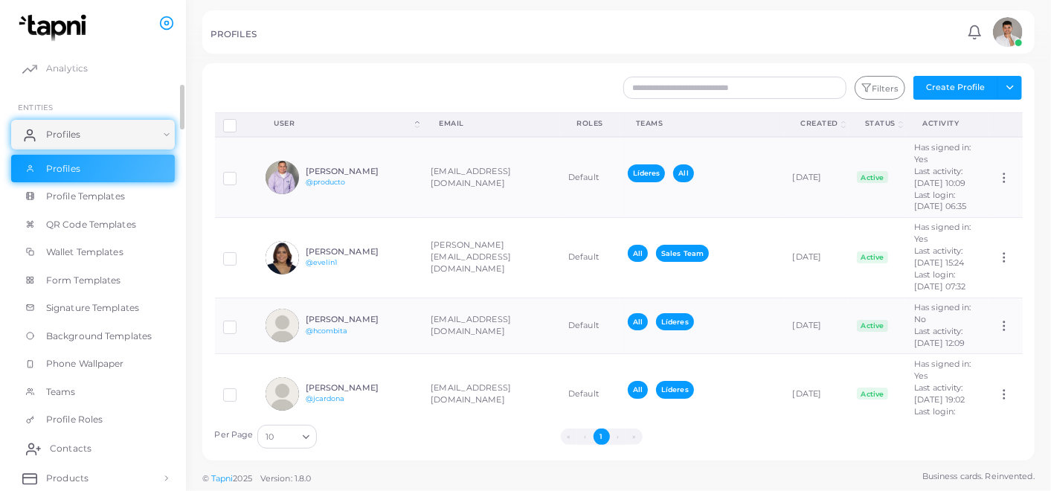
click at [65, 446] on span "Contacts" at bounding box center [71, 448] width 42 height 13
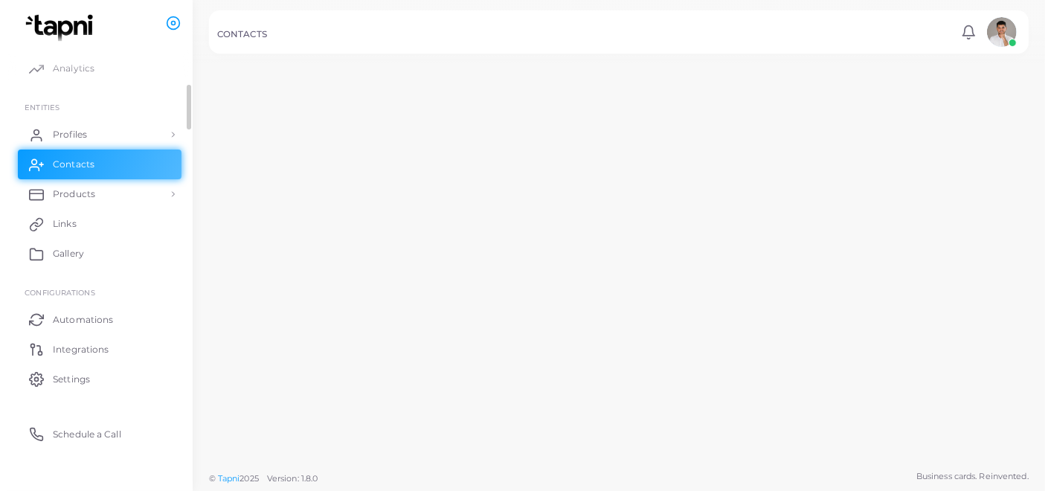
scroll to position [25, 0]
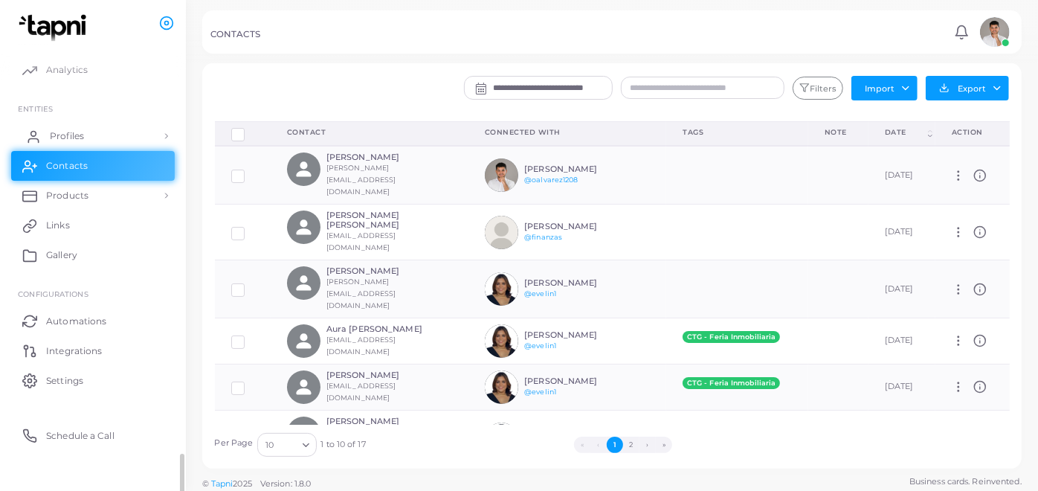
click at [91, 135] on link "Profiles" at bounding box center [93, 136] width 164 height 30
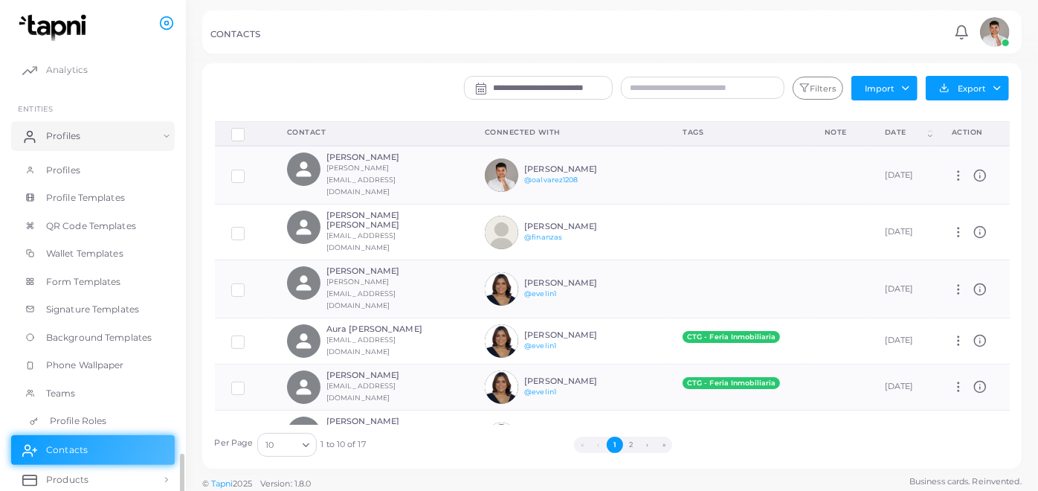
click at [55, 421] on span "Profile Roles" at bounding box center [78, 420] width 57 height 13
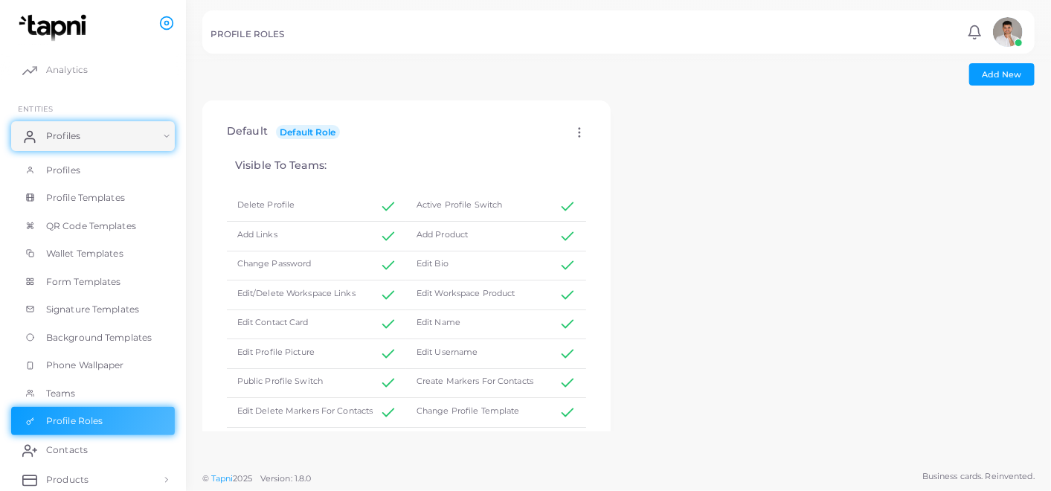
click at [997, 26] on img at bounding box center [1008, 32] width 30 height 30
click at [875, 30] on div "PROFILE ROLES" at bounding box center [587, 36] width 752 height 15
click at [242, 28] on div "PROFILE ROLES Notifications 0 New Mark All As Read (omar@tumipay.co) Logout" at bounding box center [618, 31] width 832 height 43
click at [68, 74] on span "Analytics" at bounding box center [71, 69] width 42 height 13
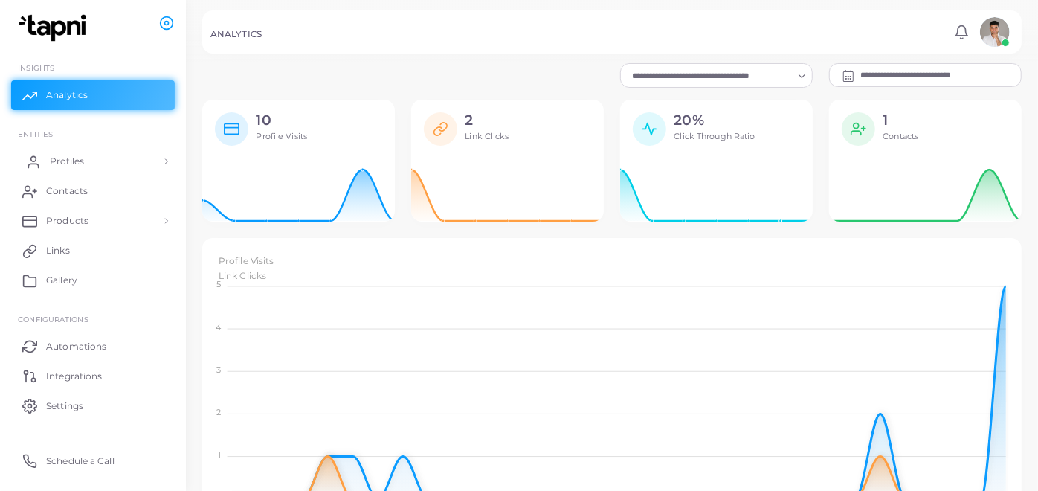
click at [77, 157] on span "Profiles" at bounding box center [67, 161] width 34 height 13
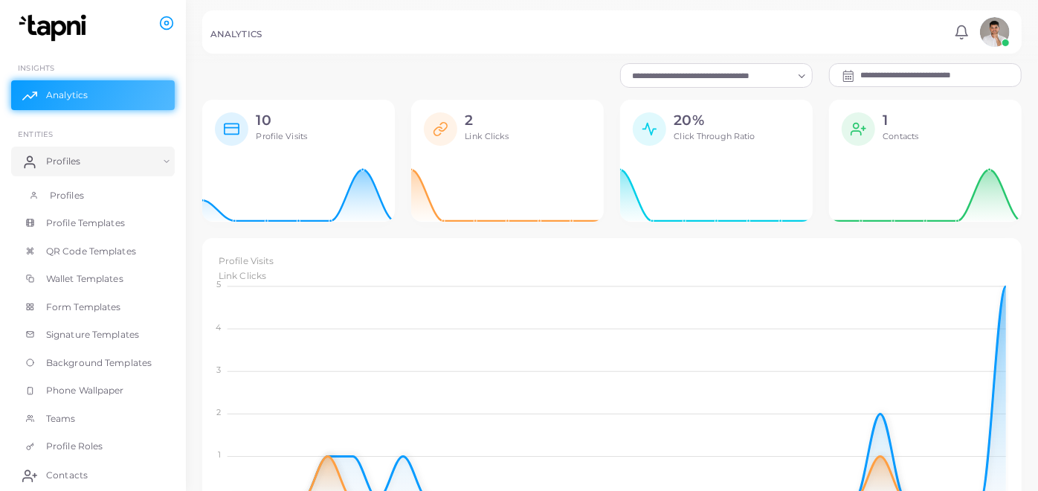
click at [94, 199] on link "Profiles" at bounding box center [93, 195] width 164 height 28
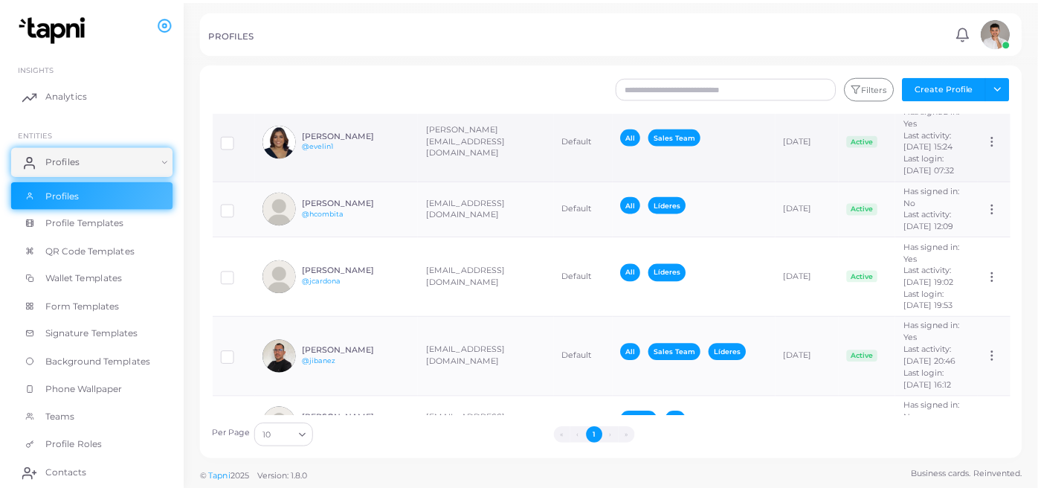
scroll to position [402, 0]
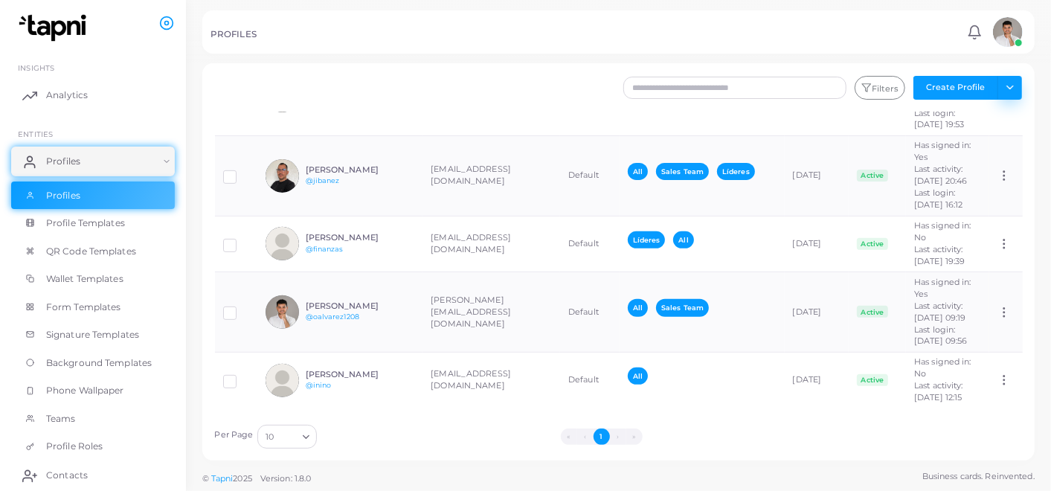
click at [1012, 85] on button "Toggle dropdown" at bounding box center [1009, 88] width 25 height 24
click at [66, 417] on span "Teams" at bounding box center [65, 418] width 30 height 13
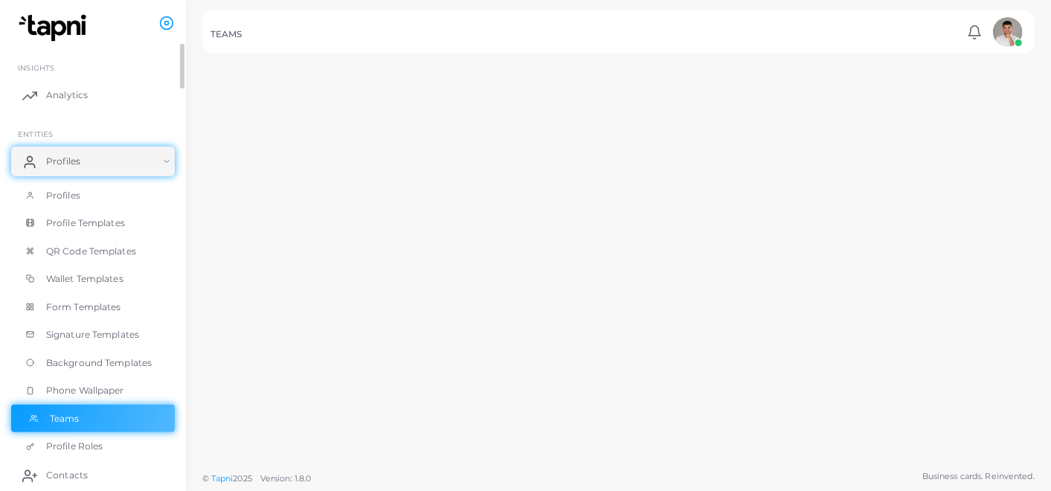
scroll to position [432, 0]
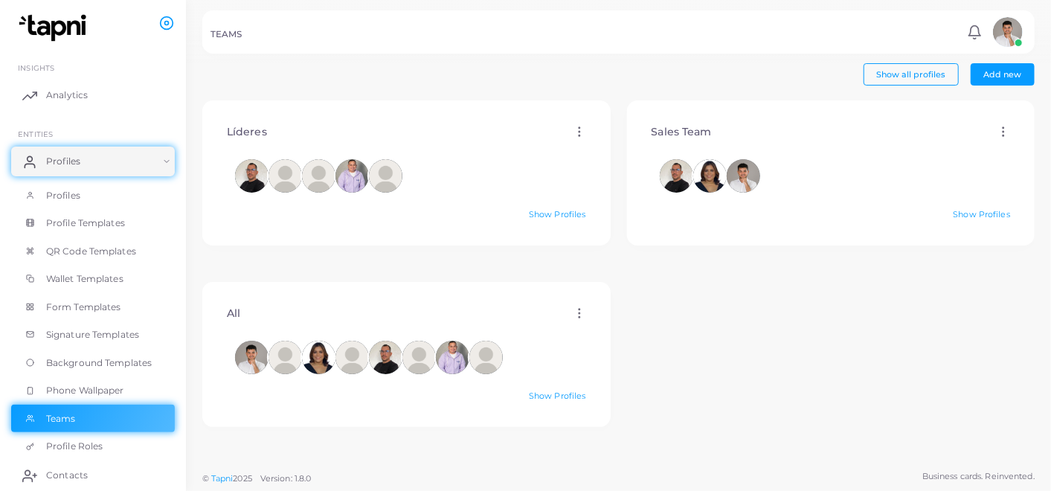
click at [909, 55] on div at bounding box center [525, 31] width 1051 height 63
click at [896, 76] on span "Show all profiles" at bounding box center [910, 74] width 69 height 10
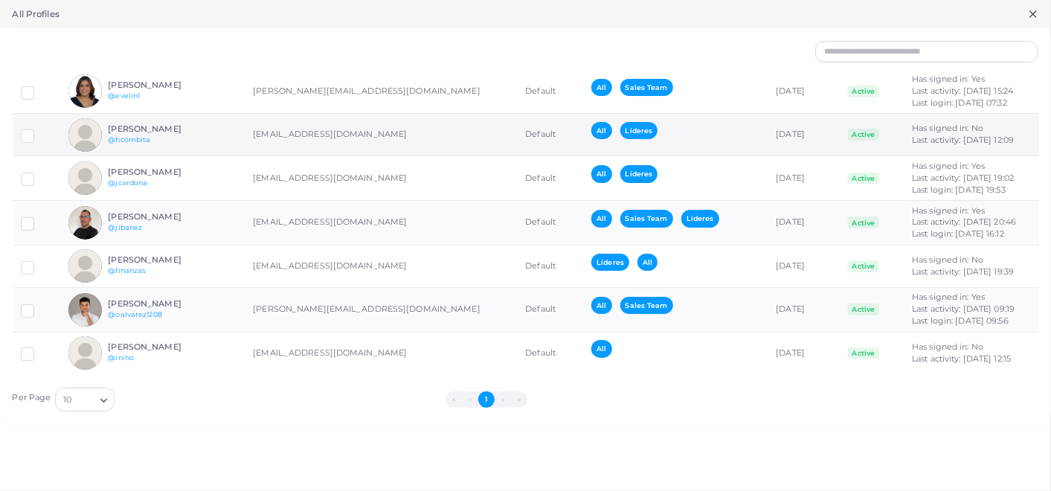
scroll to position [0, 0]
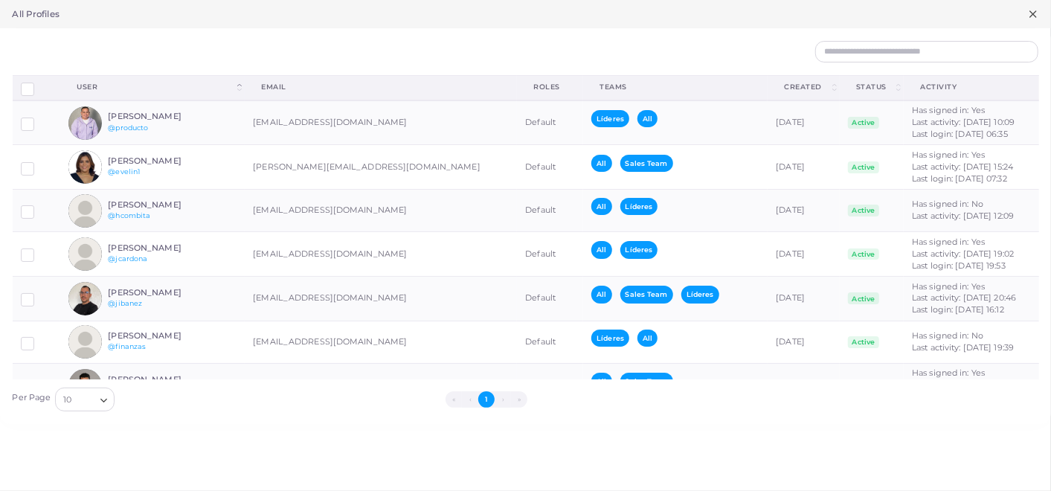
click at [1033, 15] on line at bounding box center [1033, 14] width 6 height 6
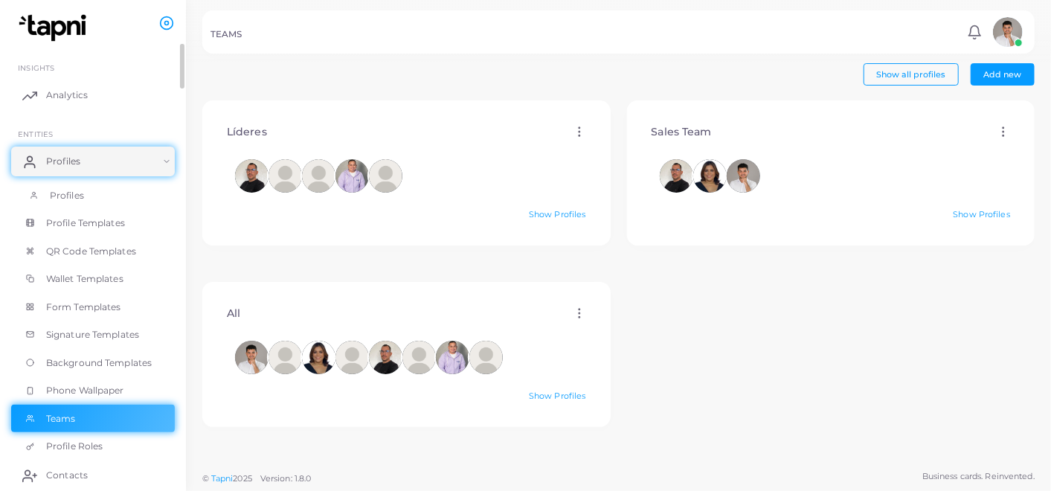
click at [70, 186] on link "Profiles" at bounding box center [93, 195] width 164 height 28
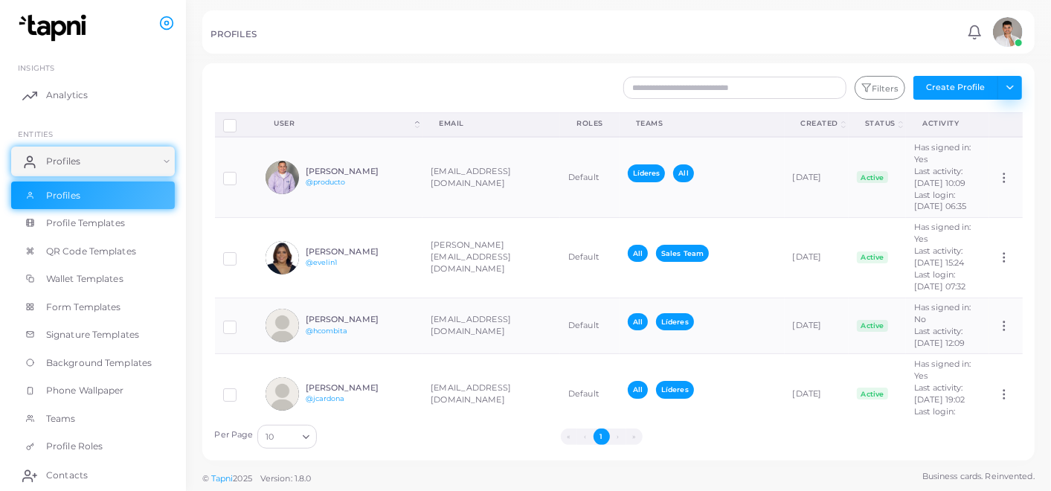
click at [1007, 83] on button "Toggle dropdown" at bounding box center [1009, 88] width 25 height 24
click at [545, 83] on div "Filters Create Profile Toggle dropdown Import Profiles Invite Profiles Export P…" at bounding box center [687, 88] width 687 height 24
click at [78, 202] on link "Profiles" at bounding box center [93, 195] width 164 height 28
click at [521, 83] on div "Filters Create Profile Toggle dropdown Import Profiles Invite Profiles Export P…" at bounding box center [687, 88] width 687 height 24
click at [65, 190] on span "Profiles" at bounding box center [67, 195] width 34 height 13
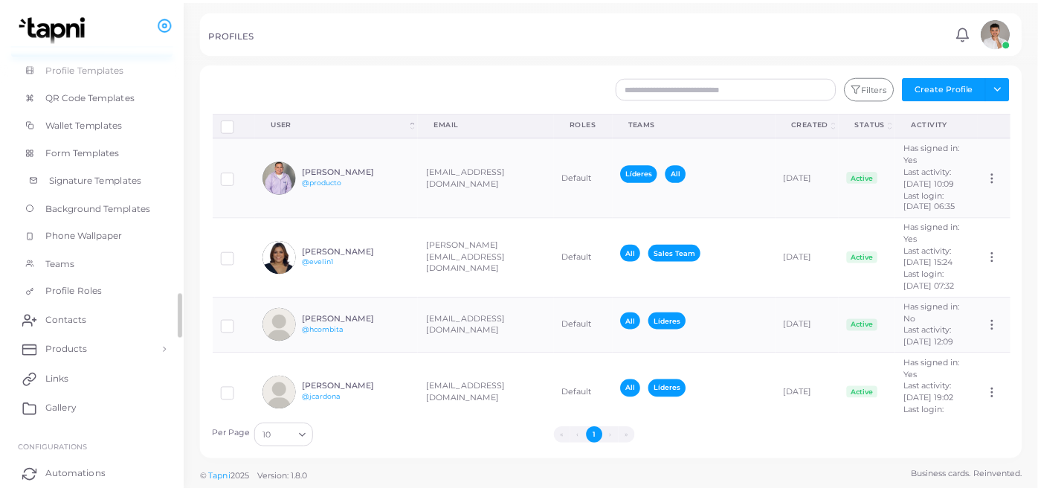
scroll to position [169, 0]
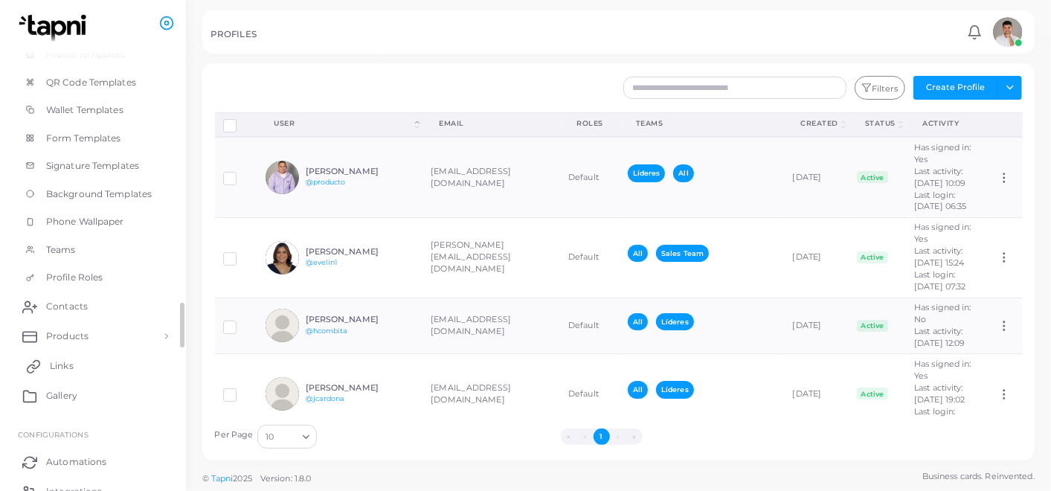
click at [68, 365] on span "Links" at bounding box center [62, 365] width 24 height 13
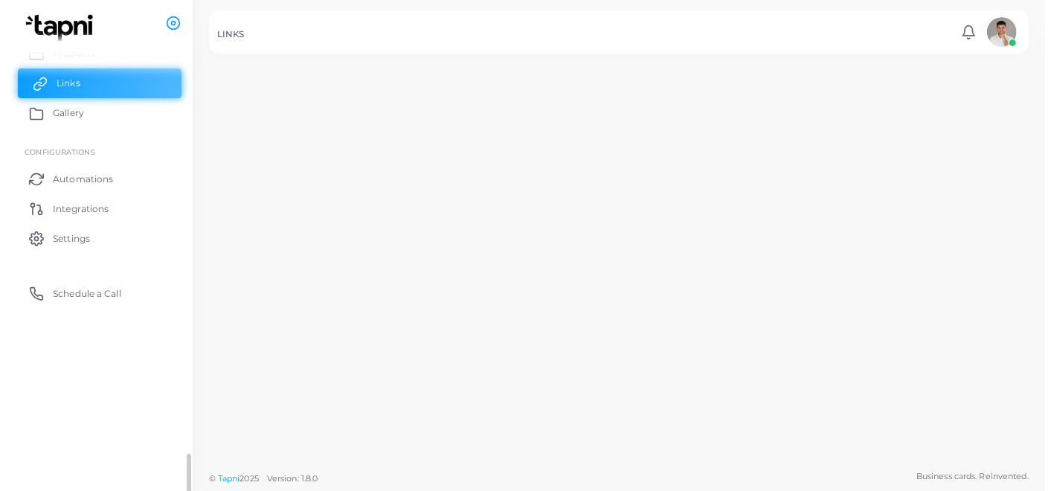
scroll to position [167, 0]
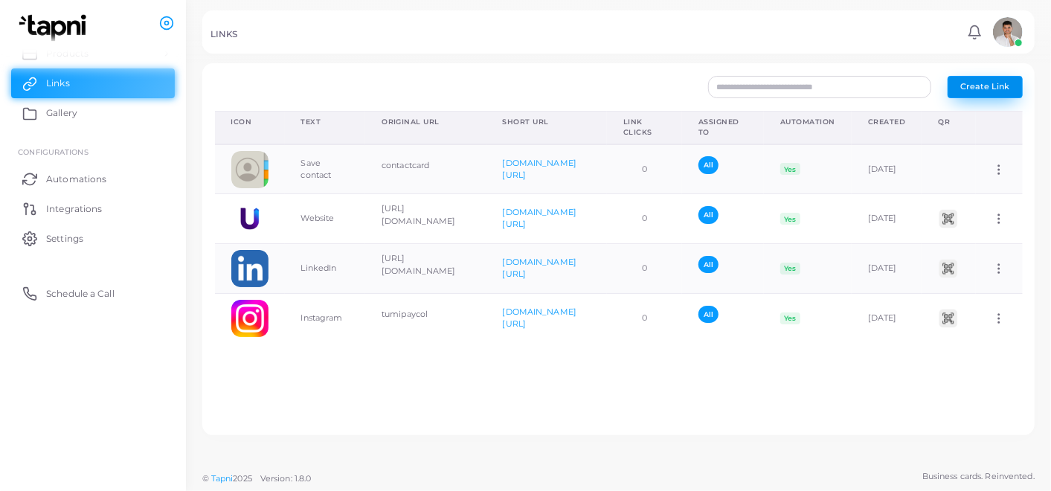
click at [993, 78] on button "Create Link" at bounding box center [985, 87] width 75 height 22
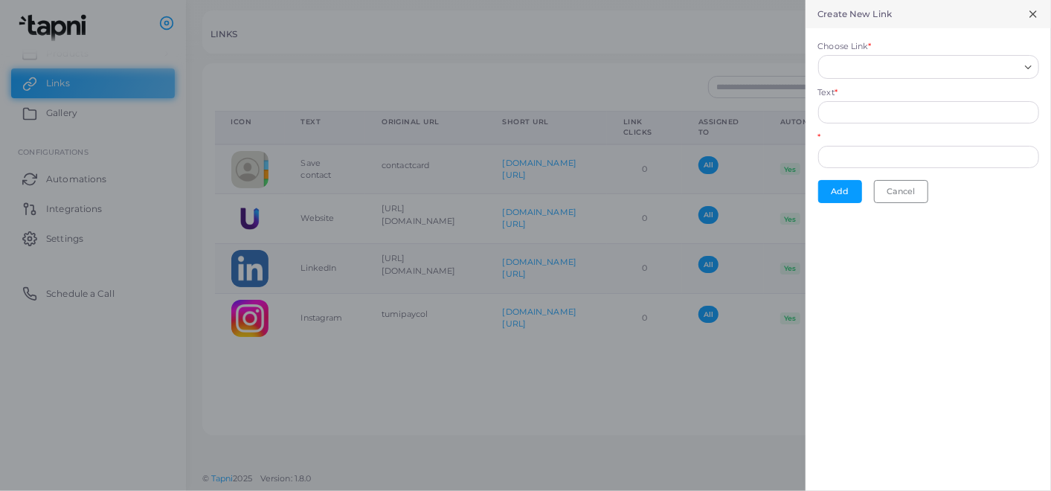
click at [909, 66] on input "Choose Link *" at bounding box center [922, 67] width 194 height 16
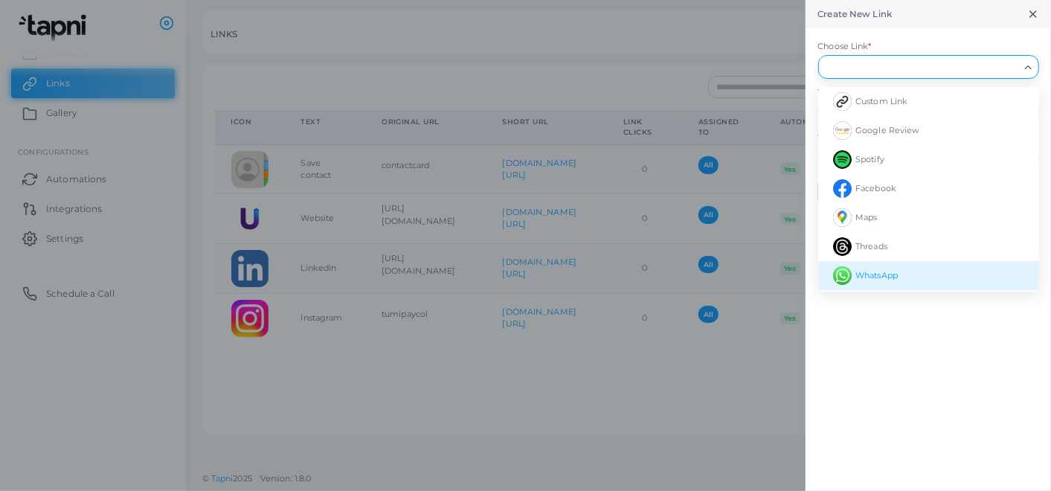
click at [881, 270] on span "WhatsApp" at bounding box center [876, 275] width 42 height 10
type input "********"
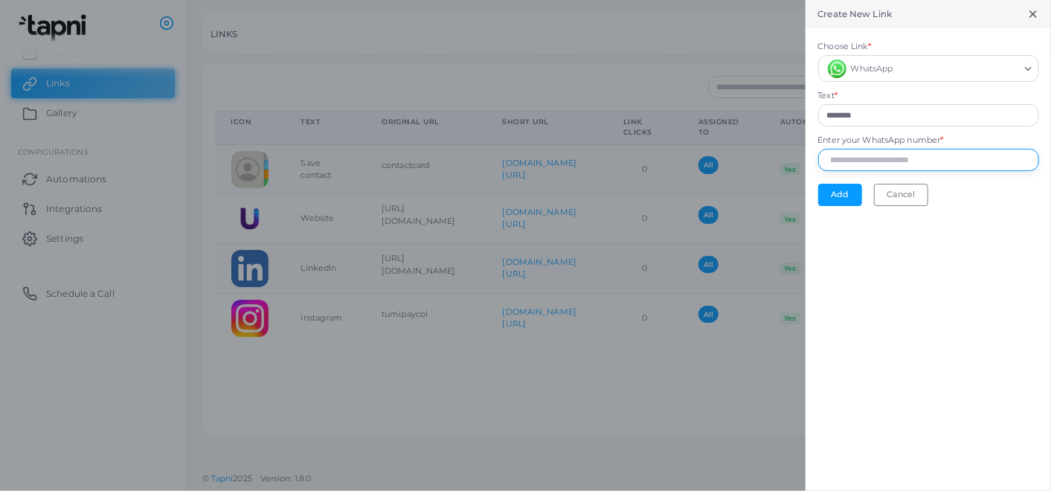
click at [879, 166] on input "Enter your WhatsApp number *" at bounding box center [928, 160] width 221 height 22
click at [667, 424] on div at bounding box center [525, 245] width 1051 height 491
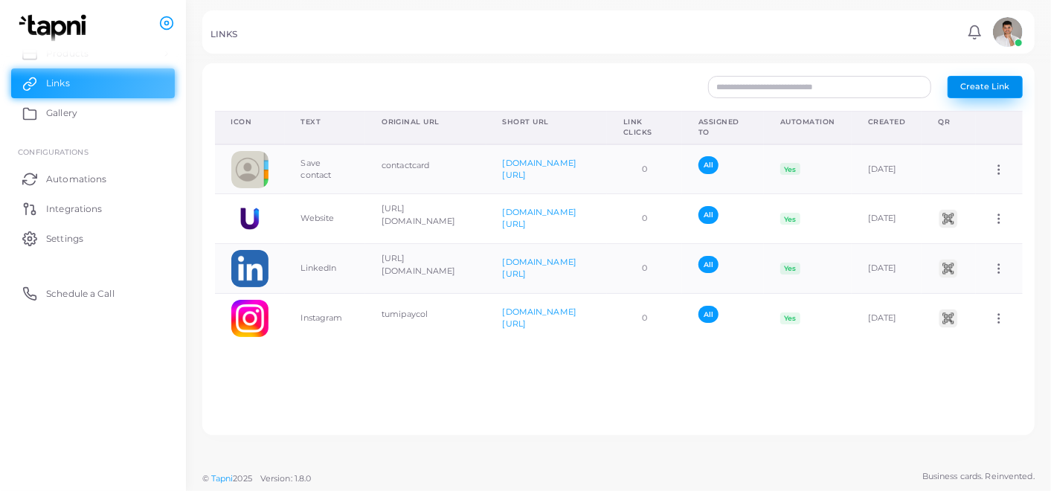
click at [965, 87] on span "Create Link" at bounding box center [984, 86] width 49 height 10
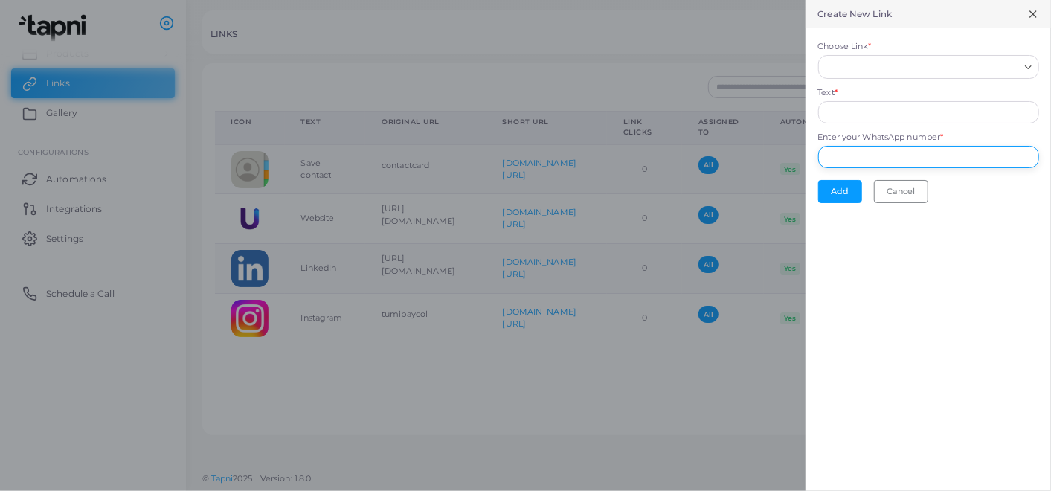
click at [870, 159] on input "Enter your WhatsApp number *" at bounding box center [928, 157] width 221 height 22
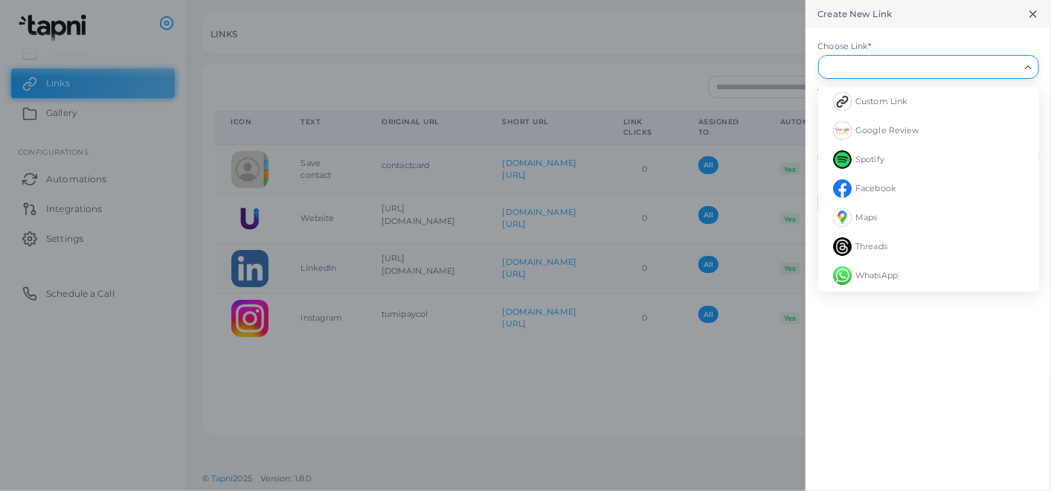
click at [860, 73] on input "Choose Link *" at bounding box center [922, 67] width 194 height 16
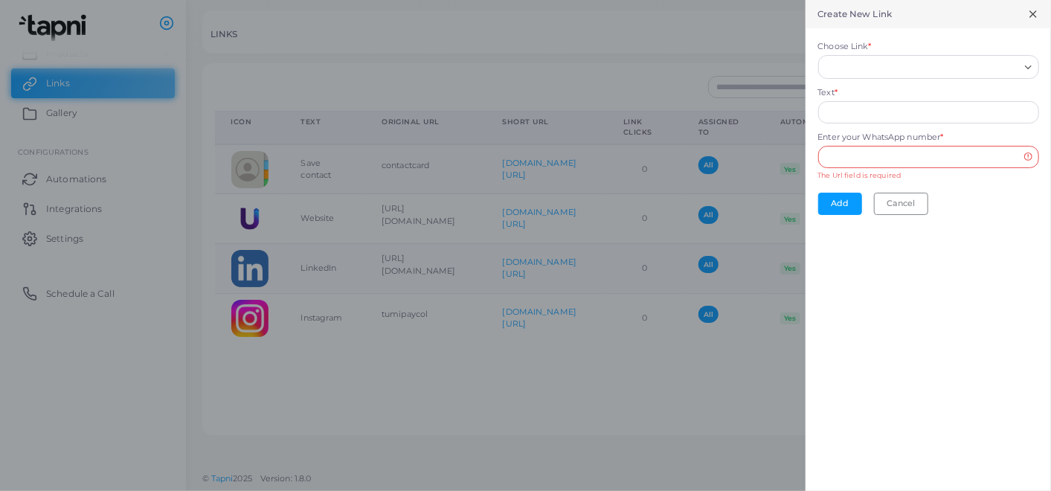
click at [263, 376] on div at bounding box center [525, 245] width 1051 height 491
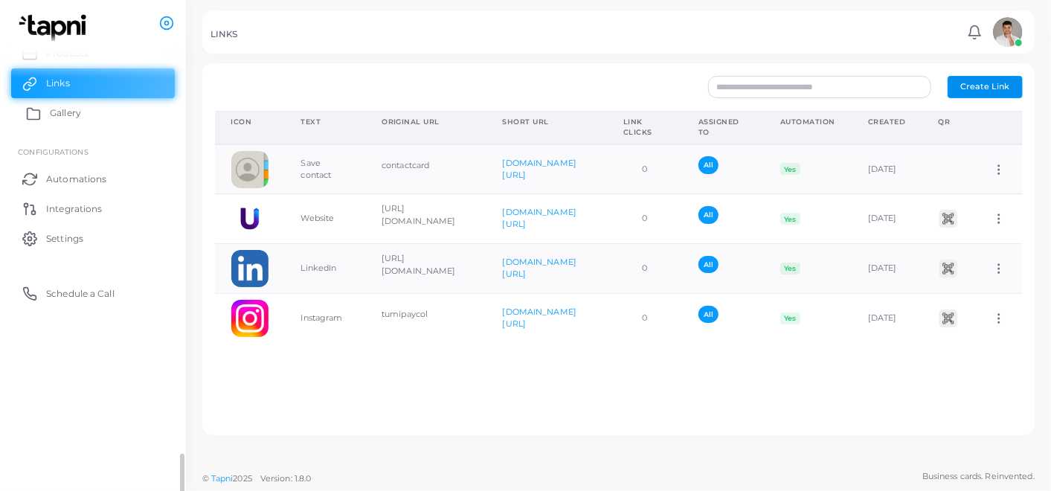
scroll to position [0, 0]
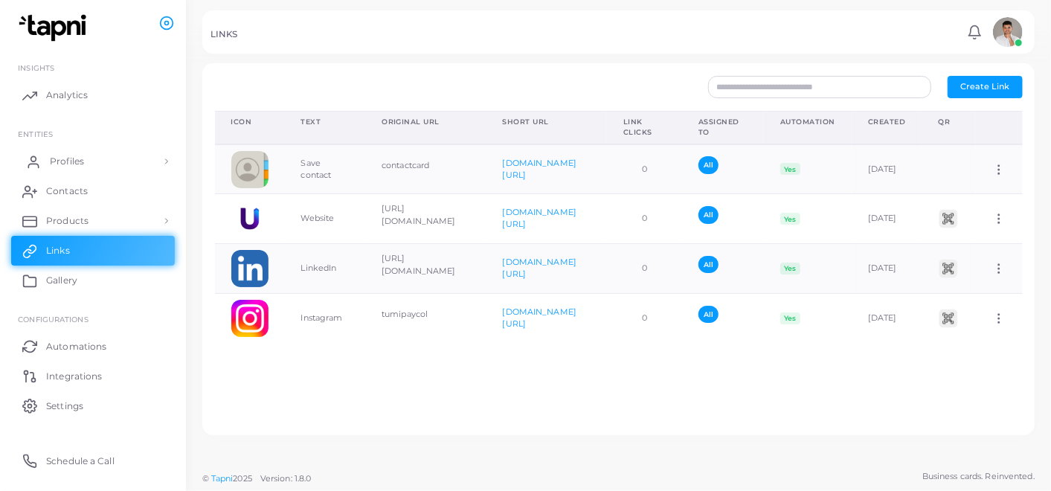
click at [62, 152] on link "Profiles" at bounding box center [93, 162] width 164 height 30
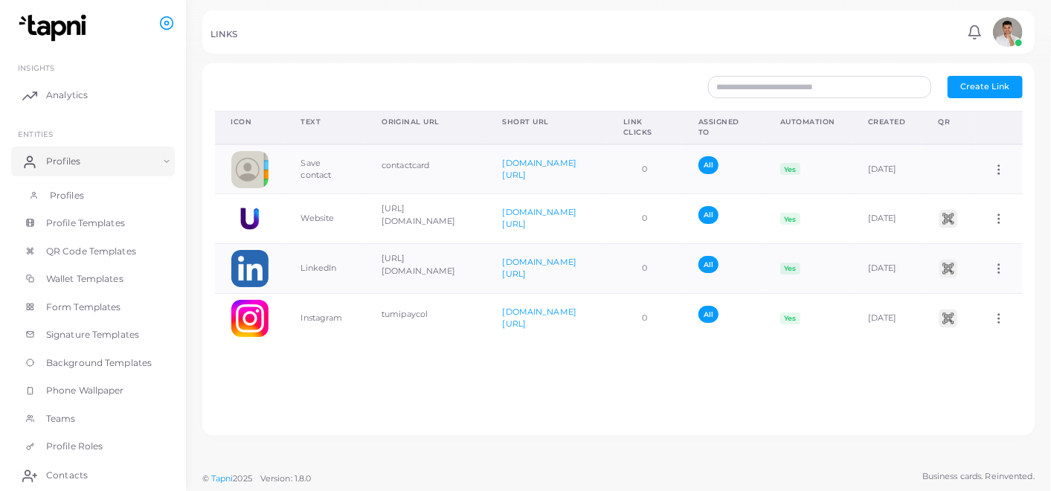
click at [80, 191] on span "Profiles" at bounding box center [67, 195] width 34 height 13
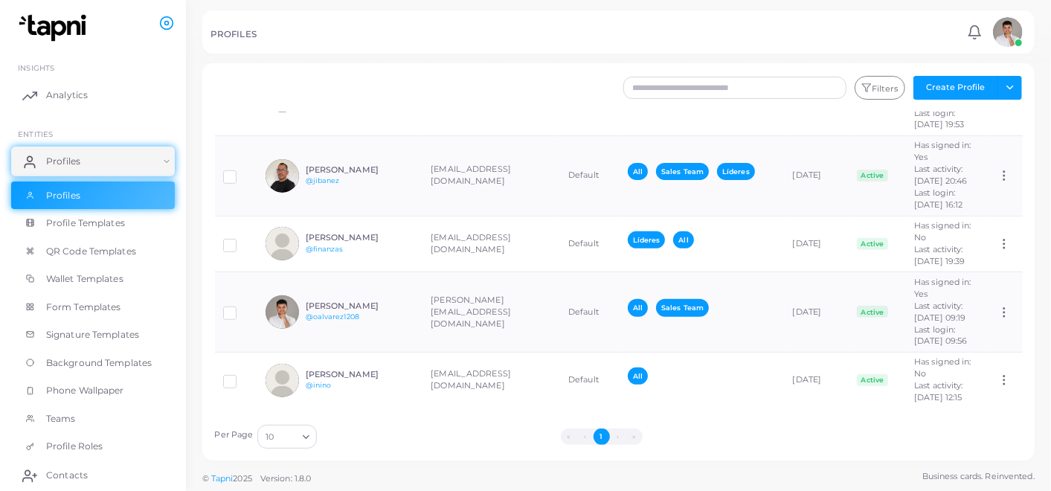
click at [408, 301] on div "Omar Álvarez @oalvarez1208" at bounding box center [360, 312] width 109 height 22
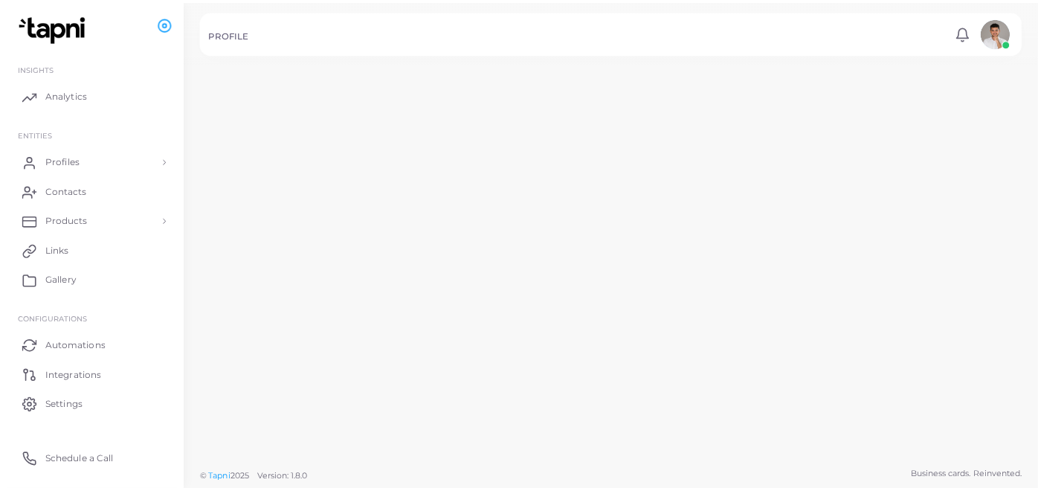
scroll to position [432, 0]
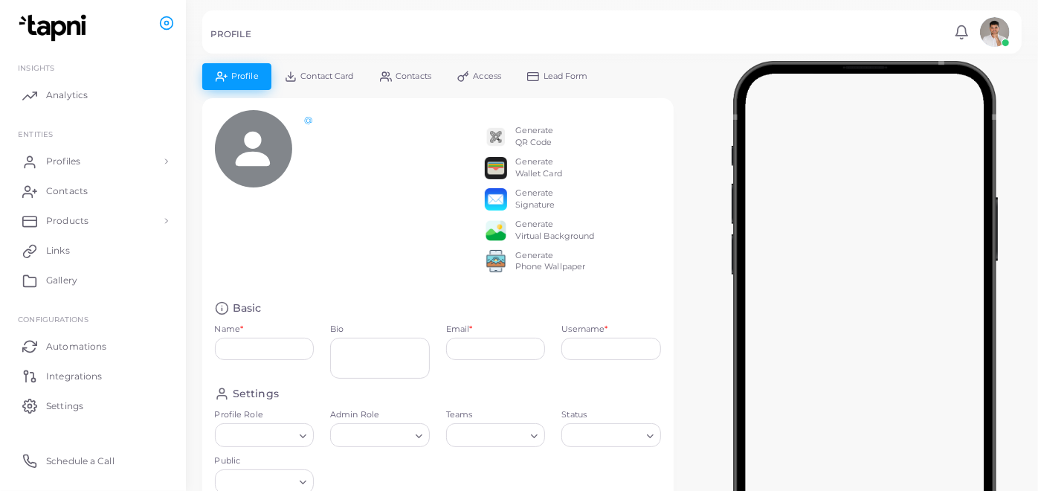
type input "**********"
type textarea "**********"
type input "**********"
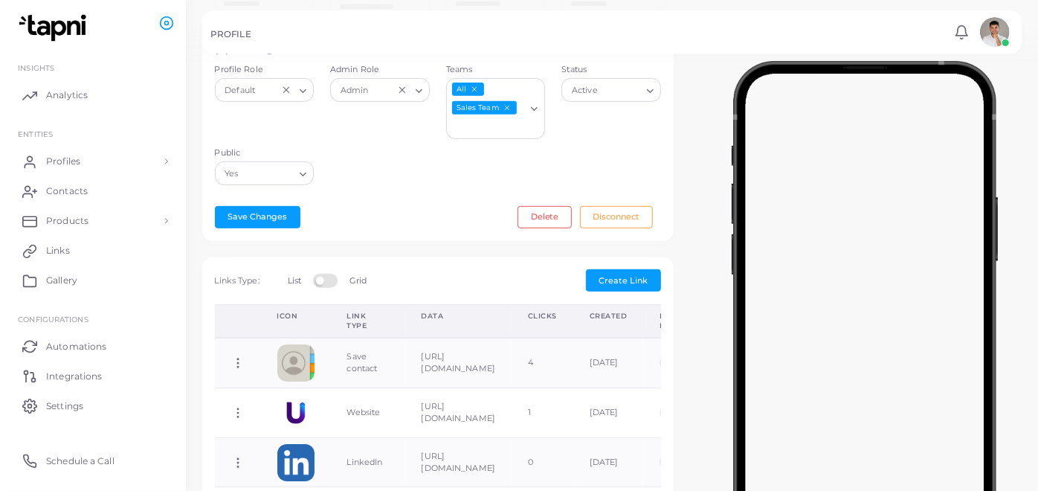
scroll to position [533, 0]
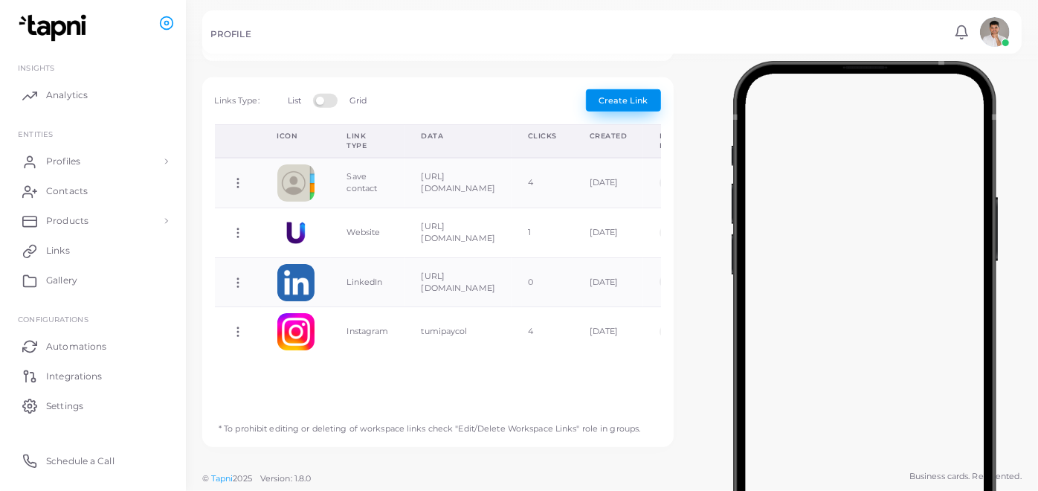
click at [620, 100] on span "Create Link" at bounding box center [624, 100] width 49 height 10
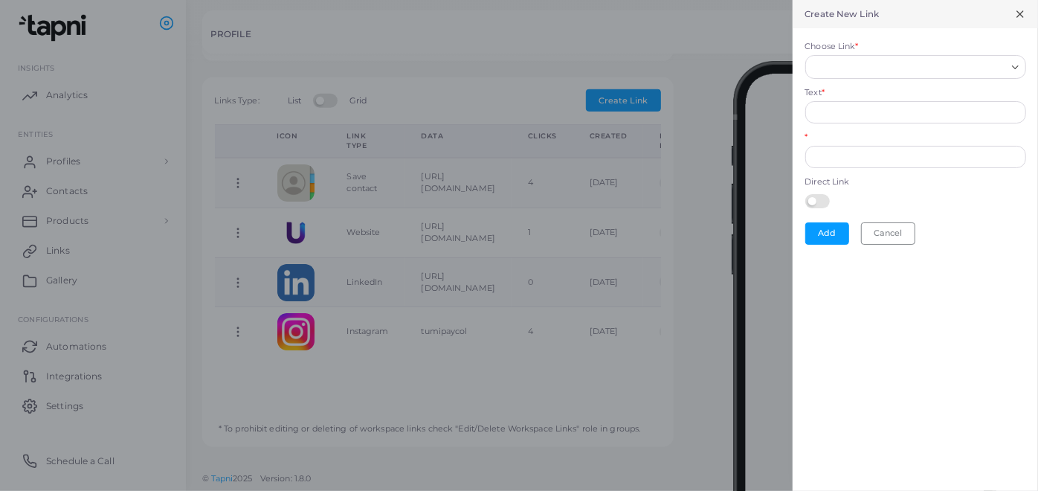
click at [864, 59] on input "Choose Link *" at bounding box center [909, 67] width 194 height 16
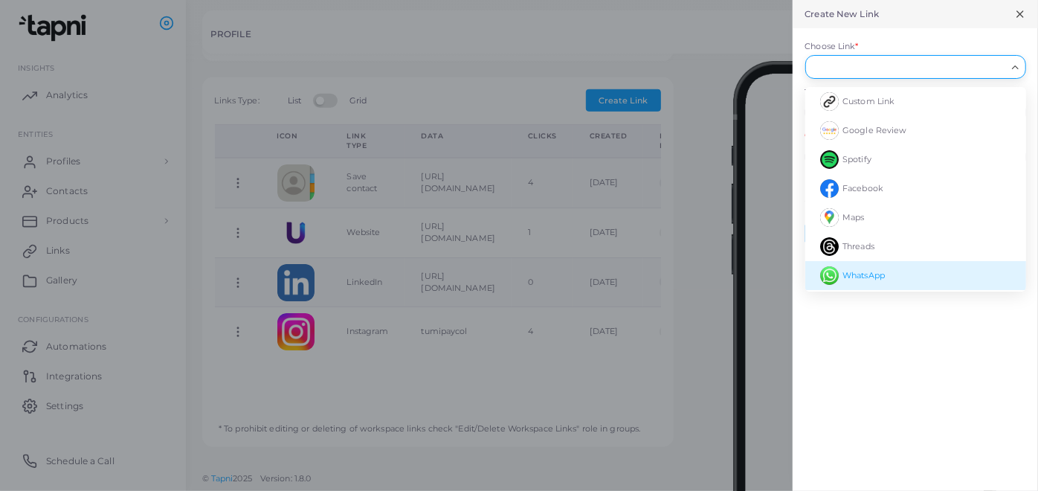
click at [858, 281] on li "WhatsApp" at bounding box center [916, 275] width 221 height 29
type input "********"
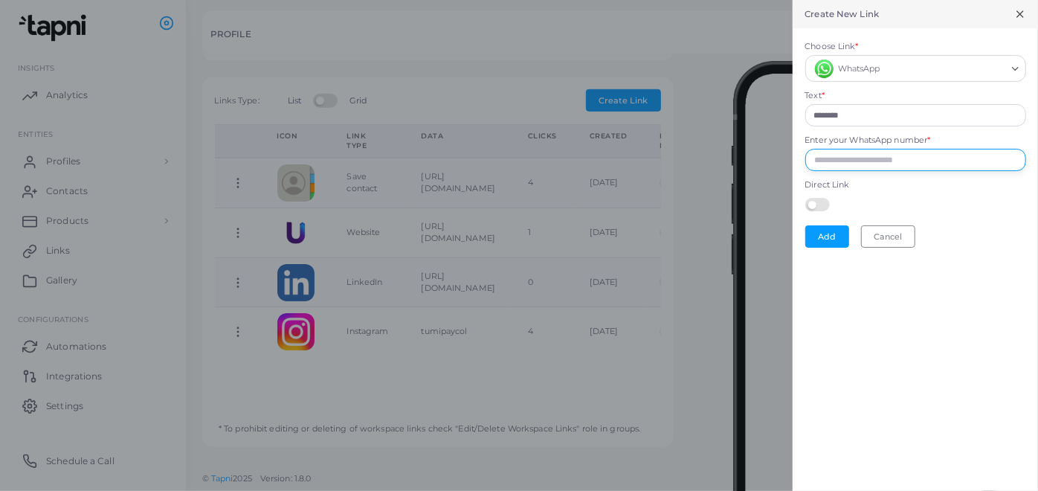
click at [858, 164] on input "Enter your WhatsApp number *" at bounding box center [916, 160] width 221 height 22
type input "**********"
click at [833, 238] on button "Add" at bounding box center [828, 236] width 44 height 22
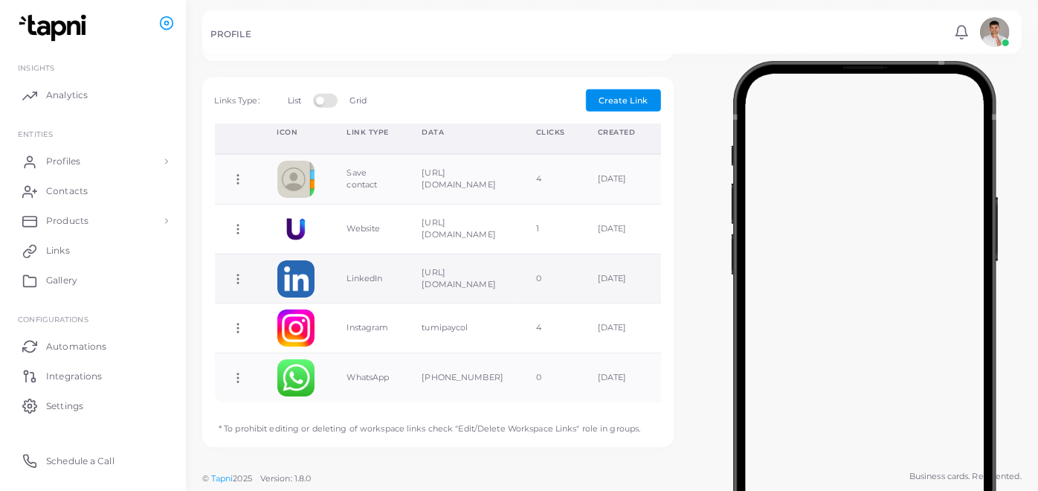
scroll to position [0, 0]
click at [54, 151] on link "Profiles" at bounding box center [93, 162] width 164 height 30
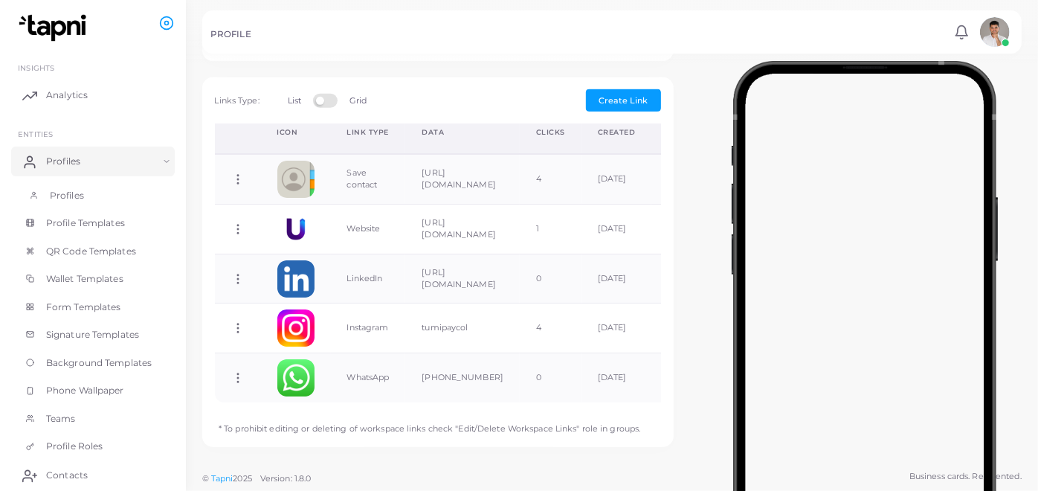
click at [78, 200] on span "Profiles" at bounding box center [67, 195] width 34 height 13
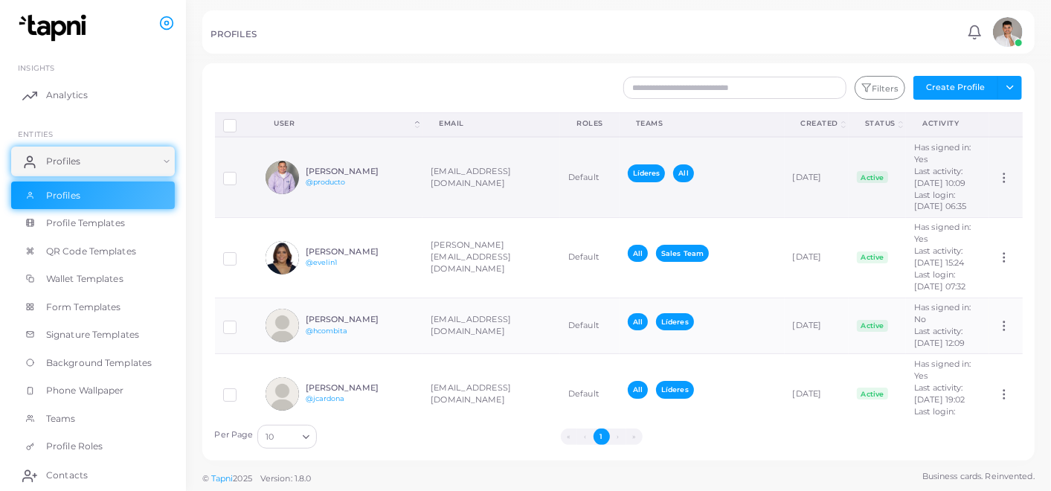
click at [997, 177] on icon at bounding box center [1003, 177] width 13 height 13
click at [692, 173] on div "Líderes All" at bounding box center [702, 176] width 149 height 25
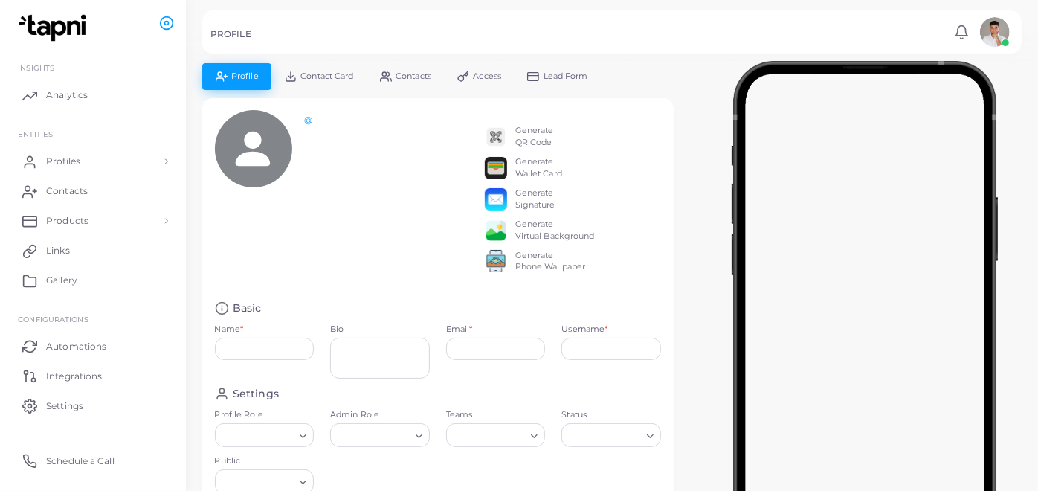
type input "*********"
type input "**********"
type input "********"
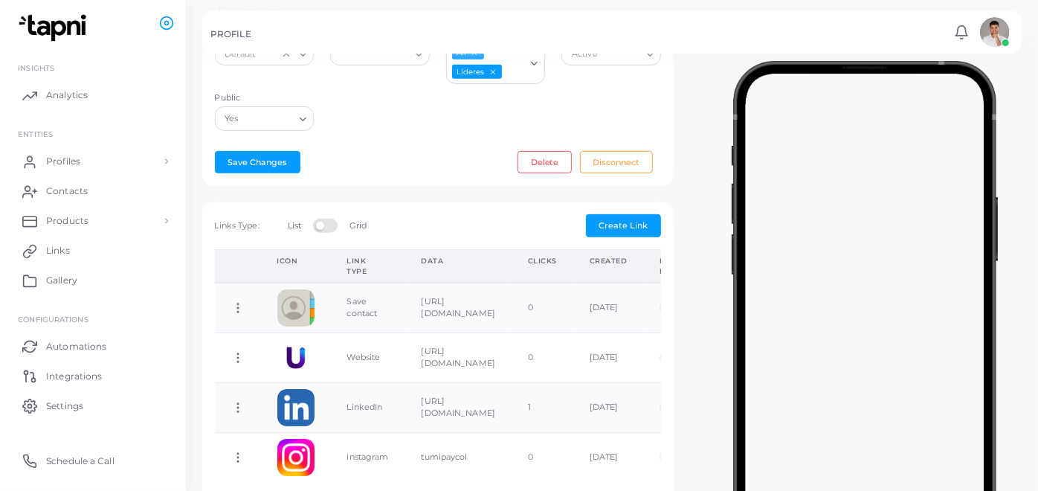
scroll to position [382, 0]
